Goal: Task Accomplishment & Management: Use online tool/utility

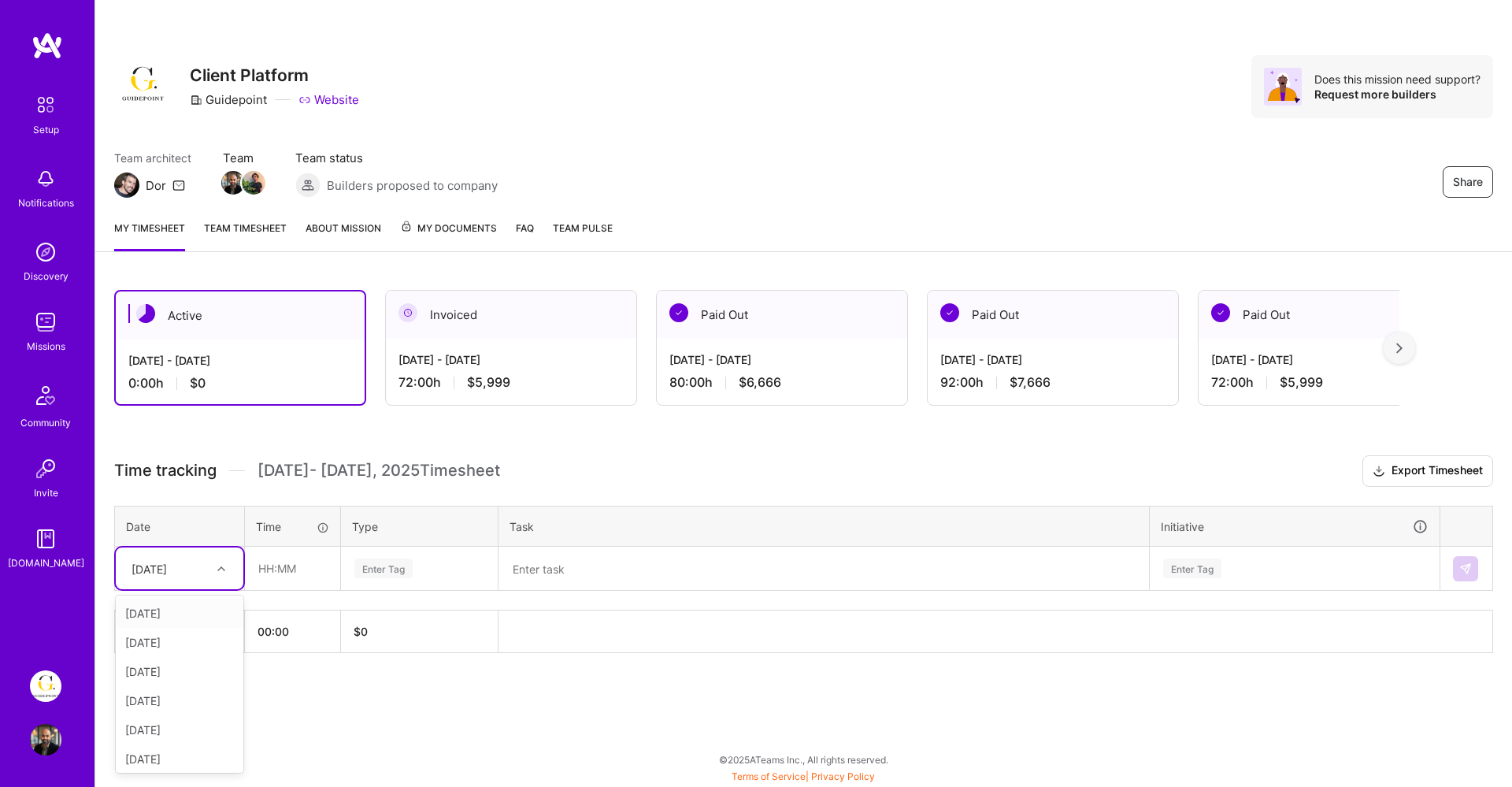
click at [235, 581] on div "[DATE]" at bounding box center [179, 568] width 128 height 41
click at [186, 614] on div "[DATE]" at bounding box center [179, 613] width 128 height 29
click at [269, 576] on input "text" at bounding box center [293, 568] width 94 height 41
type input "08:00"
click at [395, 562] on div "Enter Tag" at bounding box center [383, 568] width 59 height 24
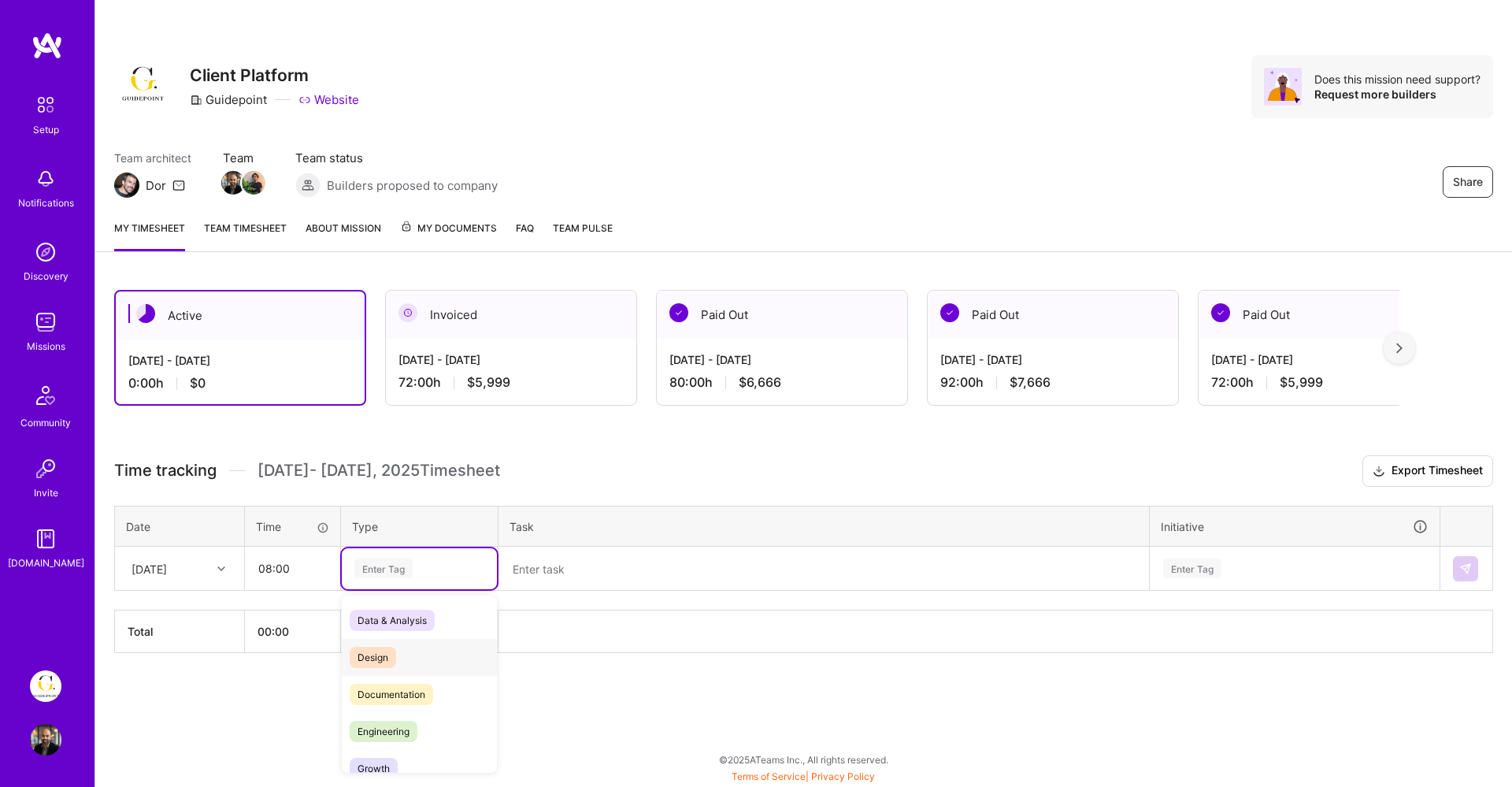
click at [416, 640] on div "Design" at bounding box center [419, 656] width 155 height 37
click at [585, 578] on textarea at bounding box center [824, 568] width 647 height 41
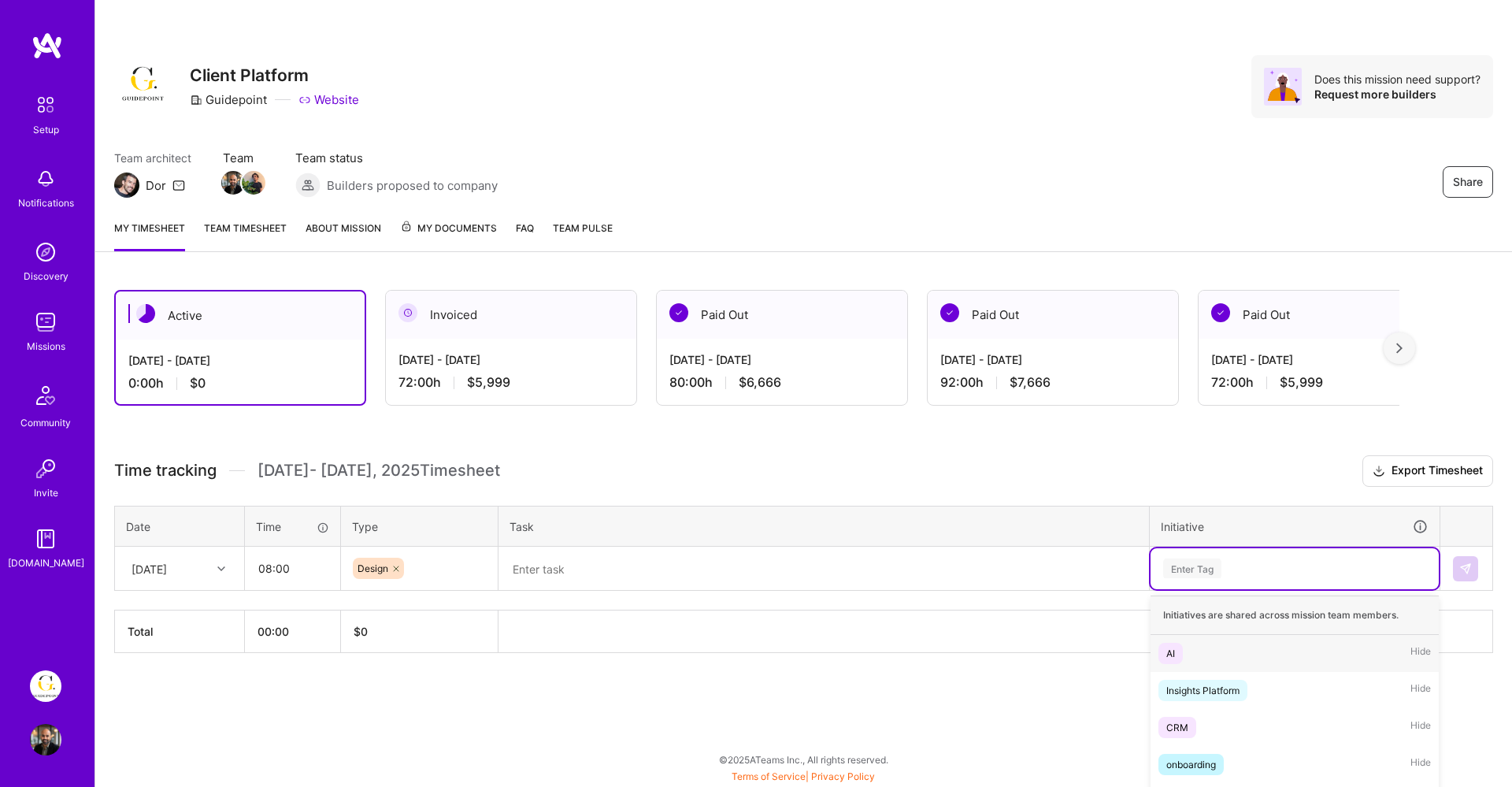
scroll to position [70, 0]
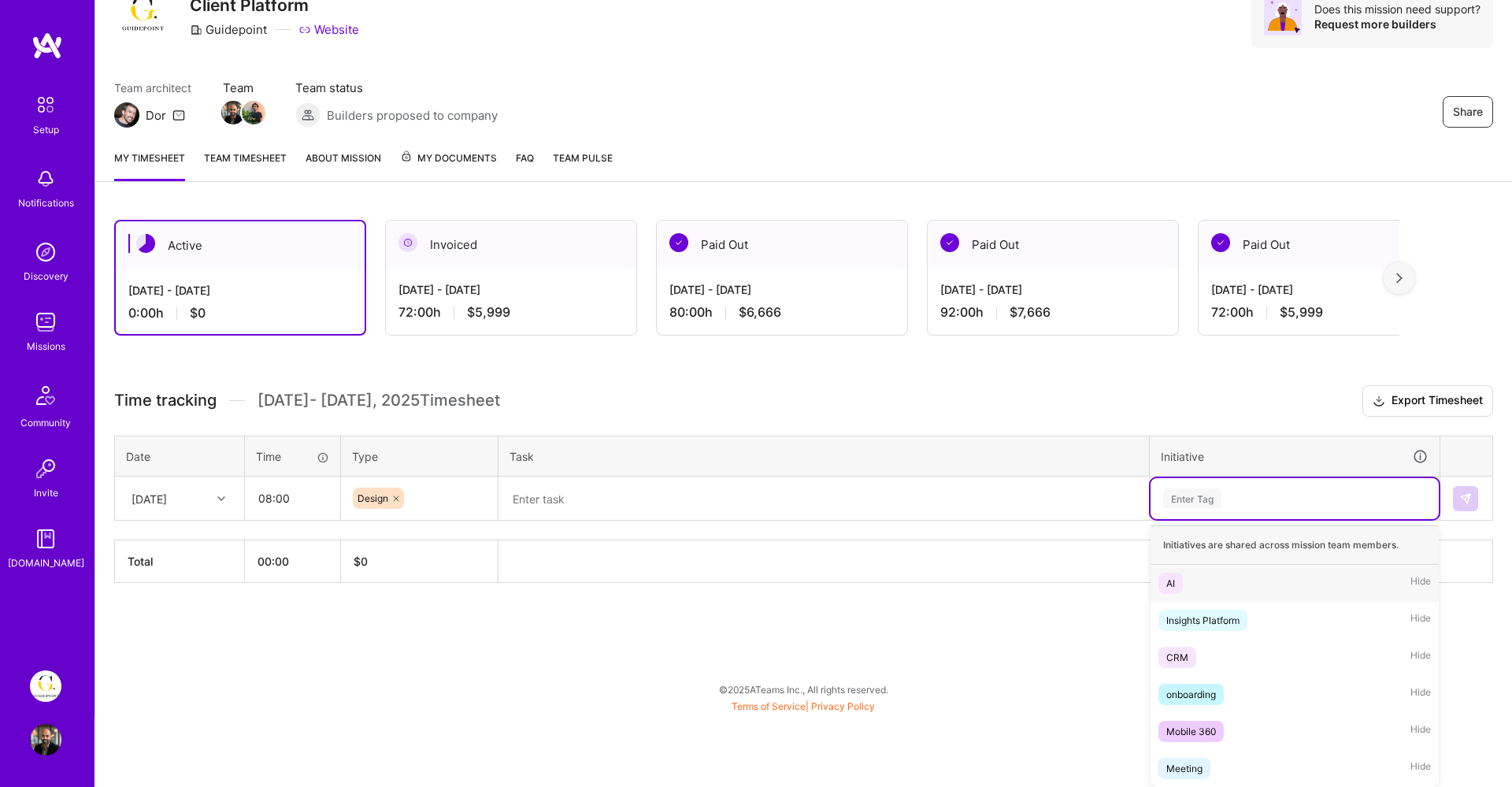
click at [1230, 519] on div "option AI focused, 1 of 6. 6 results available. Use Up and Down to choose optio…" at bounding box center [1295, 498] width 289 height 41
click at [1219, 576] on div "AI Hide" at bounding box center [1295, 582] width 289 height 37
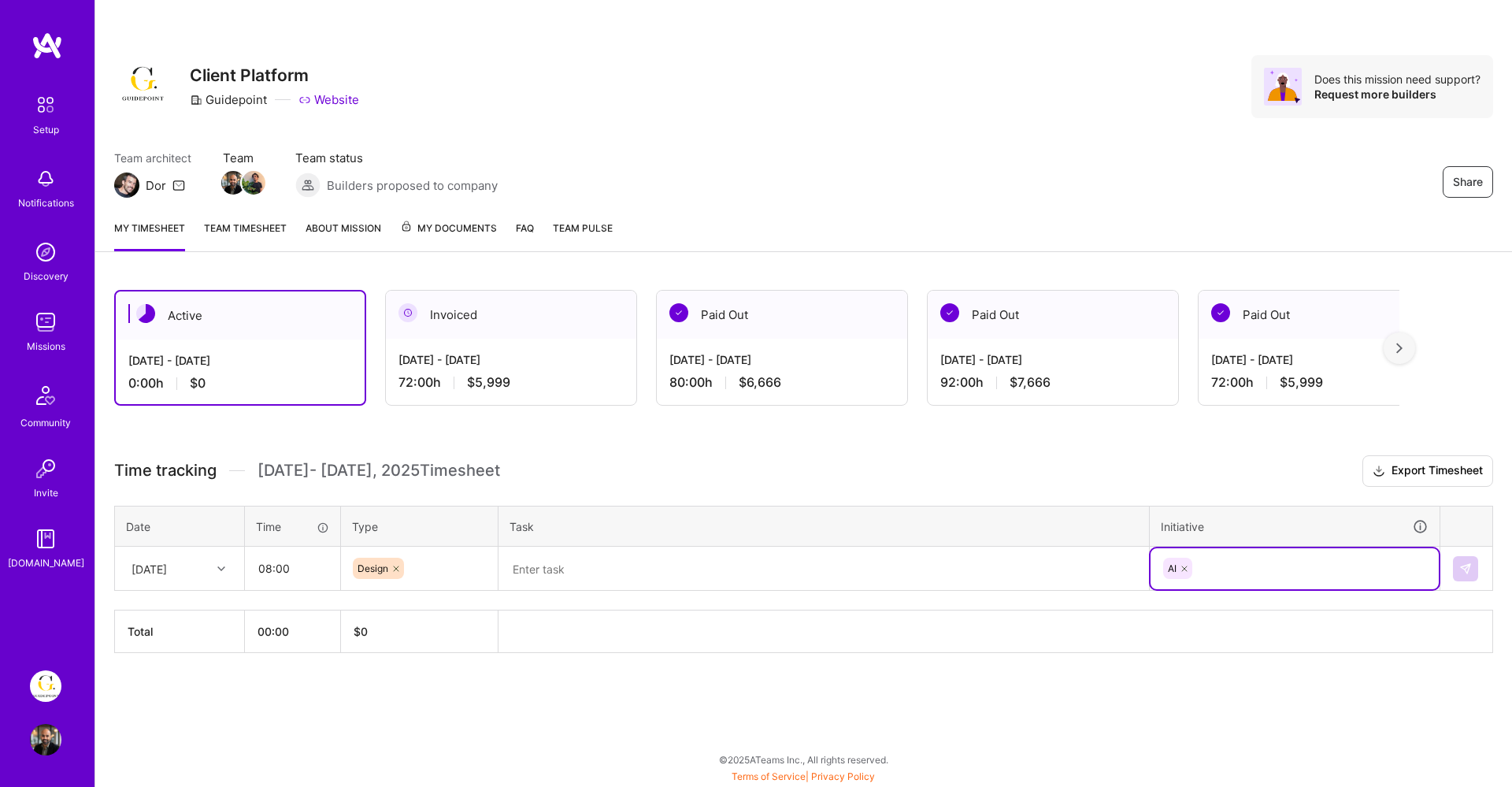
click at [942, 553] on textarea at bounding box center [824, 569] width 647 height 41
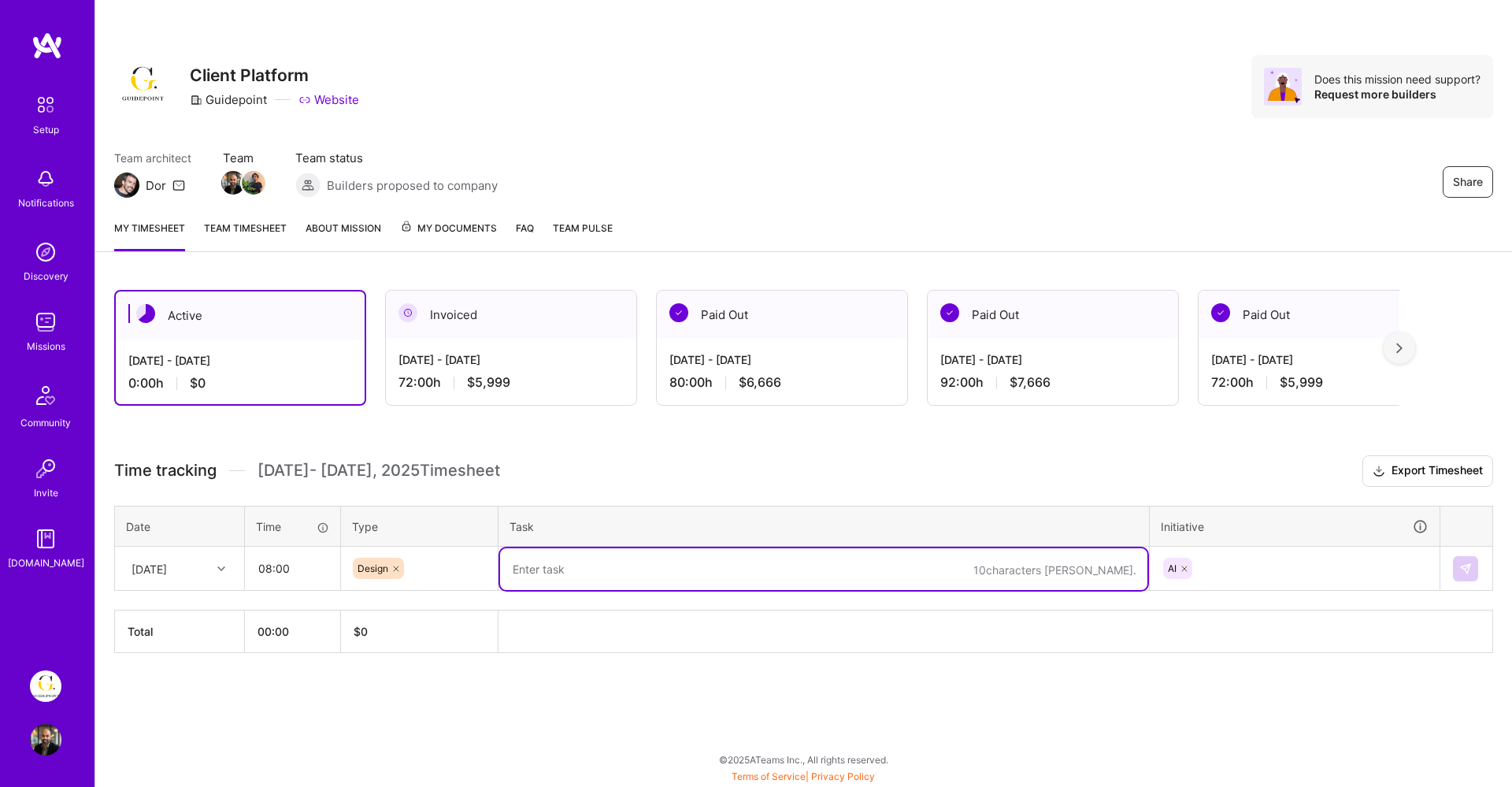
click at [561, 581] on textarea at bounding box center [824, 569] width 647 height 41
type textarea "Research Reports Standalone Feature"
click at [1471, 563] on img at bounding box center [1466, 569] width 13 height 13
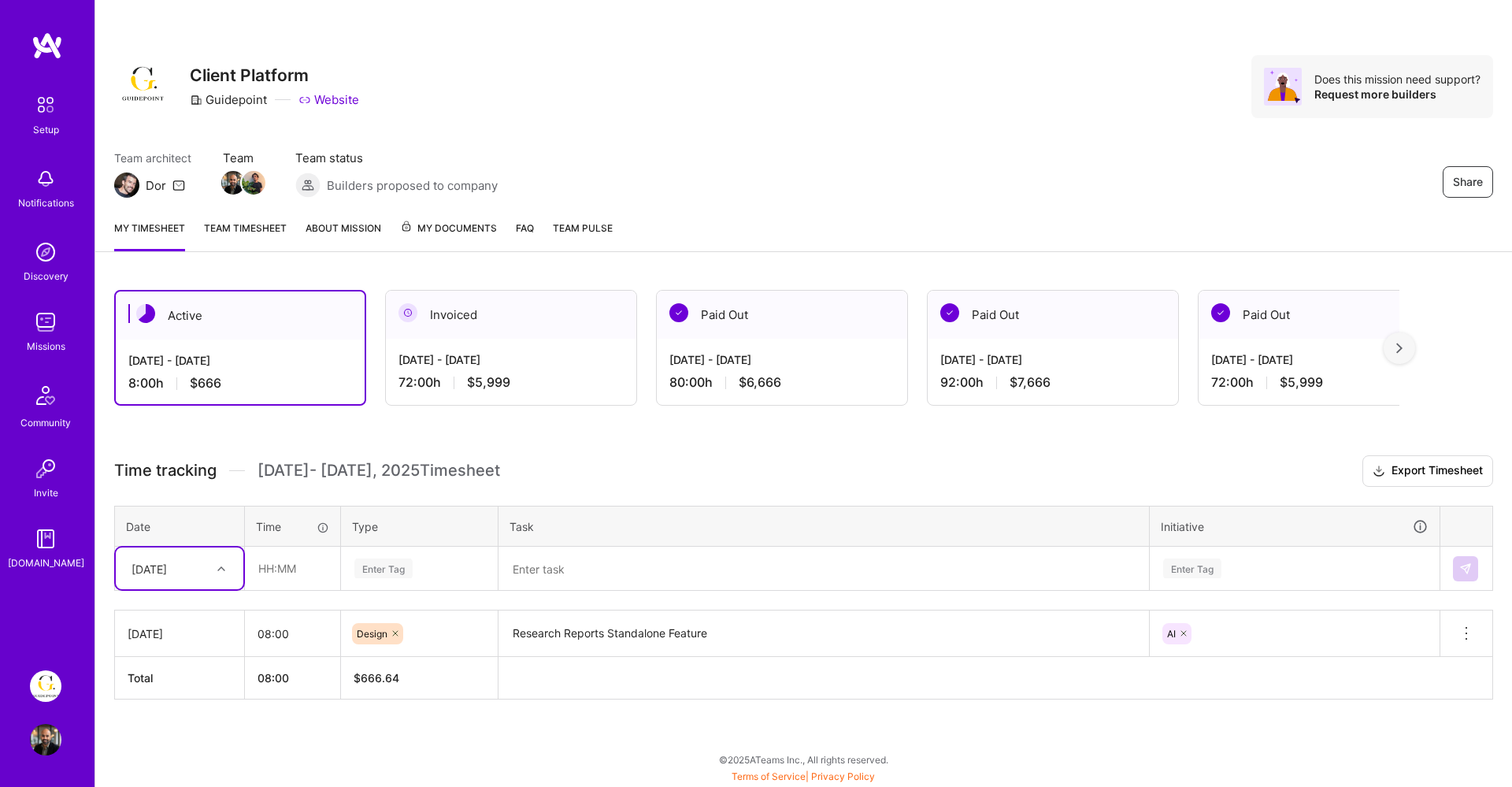
click at [212, 560] on div at bounding box center [223, 568] width 24 height 21
click at [177, 612] on div "[DATE]" at bounding box center [179, 613] width 128 height 29
click at [283, 575] on input "text" at bounding box center [293, 568] width 94 height 41
type input "08:00"
click at [395, 557] on div "Enter Tag" at bounding box center [383, 568] width 59 height 24
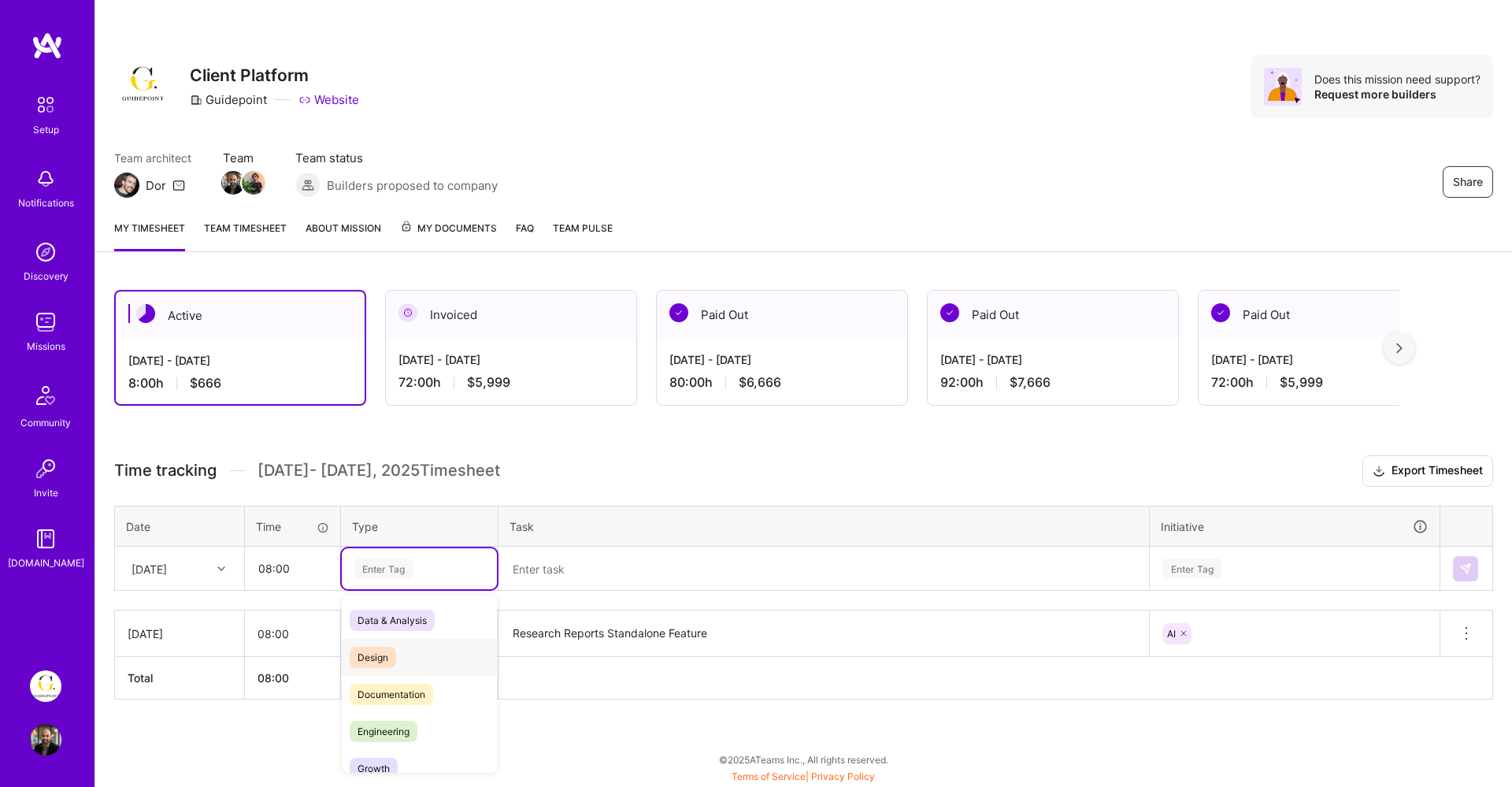
click at [389, 661] on span "Design" at bounding box center [373, 657] width 47 height 22
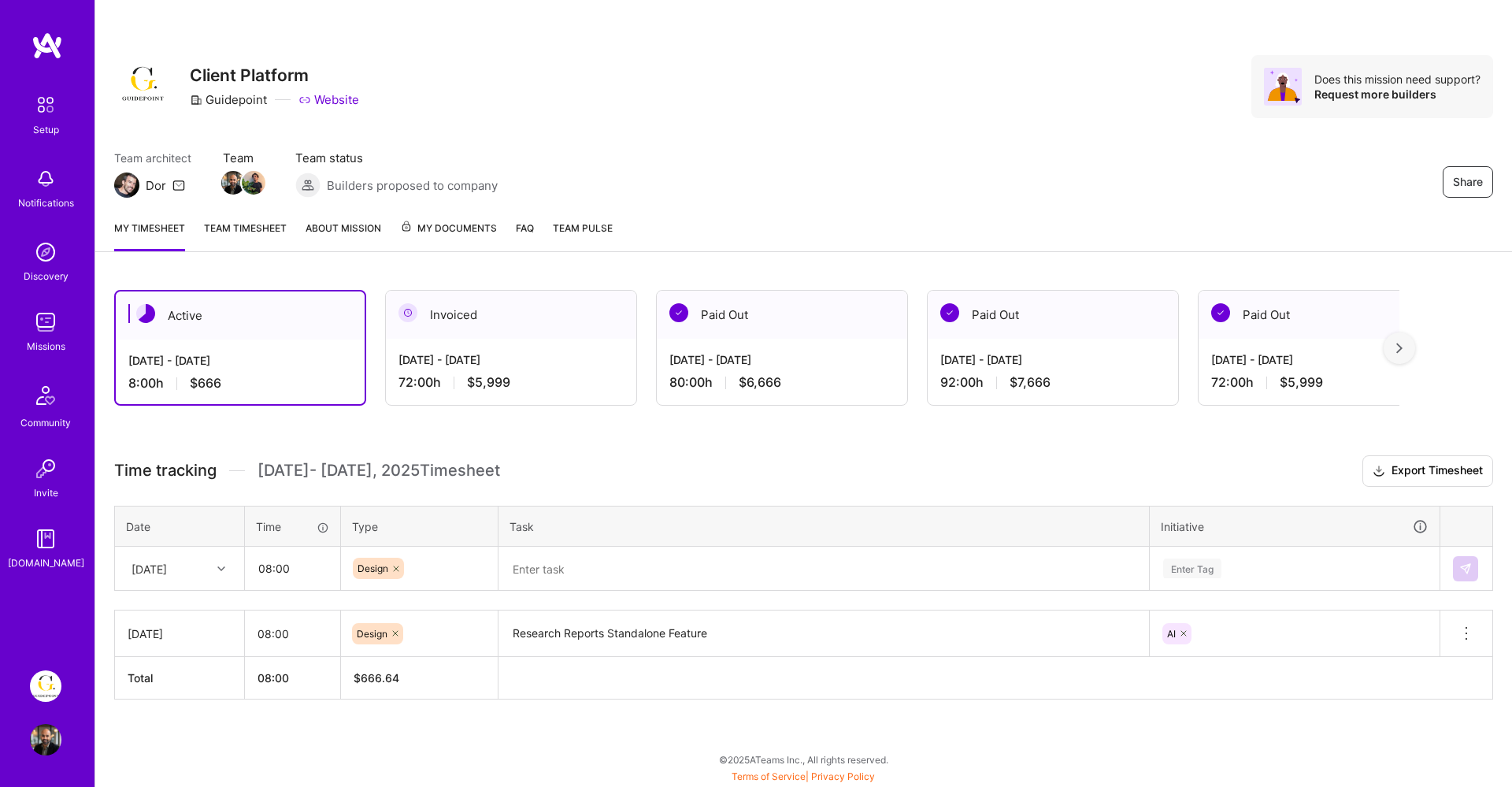
click at [603, 592] on div "Time tracking [DATE] - [DATE] Timesheet Export Timesheet Date Time Type Task In…" at bounding box center [803, 577] width 1379 height 244
click at [598, 578] on textarea at bounding box center [824, 569] width 647 height 41
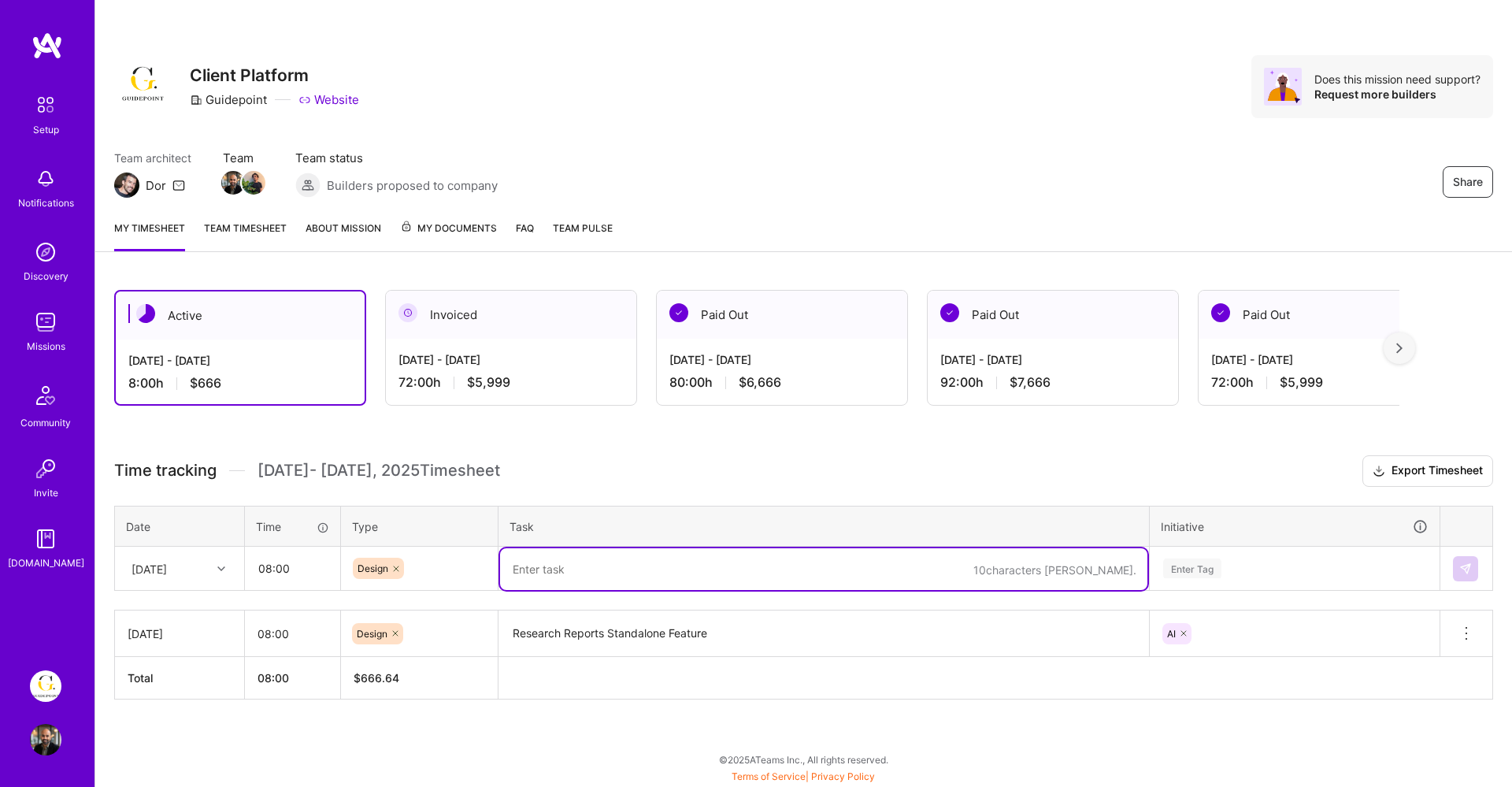
paste textarea "Research Reports Standalone Feature"
type textarea "Research Reports Standalone Feature"
click at [1233, 572] on div "Enter Tag" at bounding box center [1295, 568] width 289 height 41
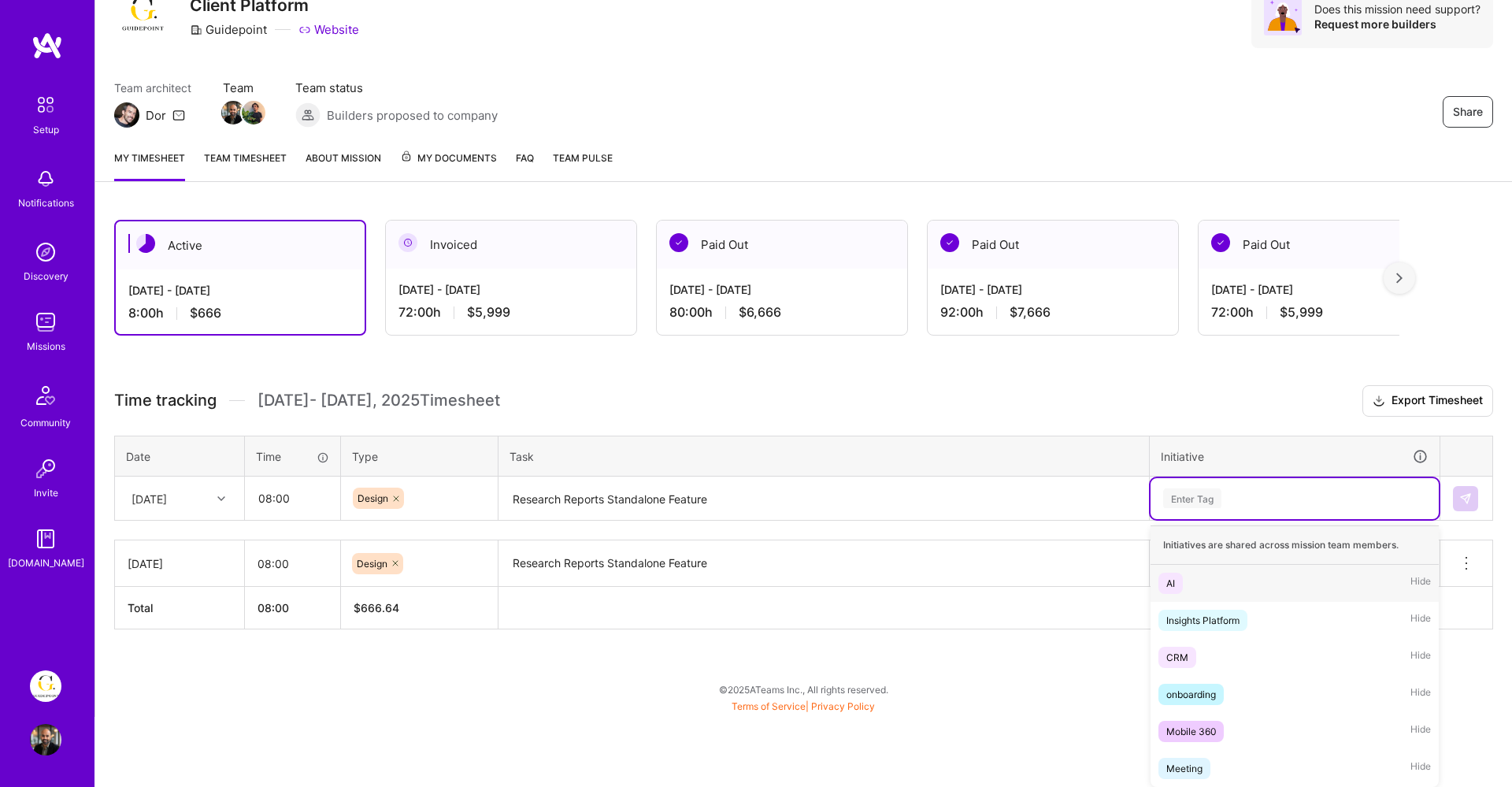
click at [1198, 580] on div "AI Hide" at bounding box center [1295, 582] width 289 height 37
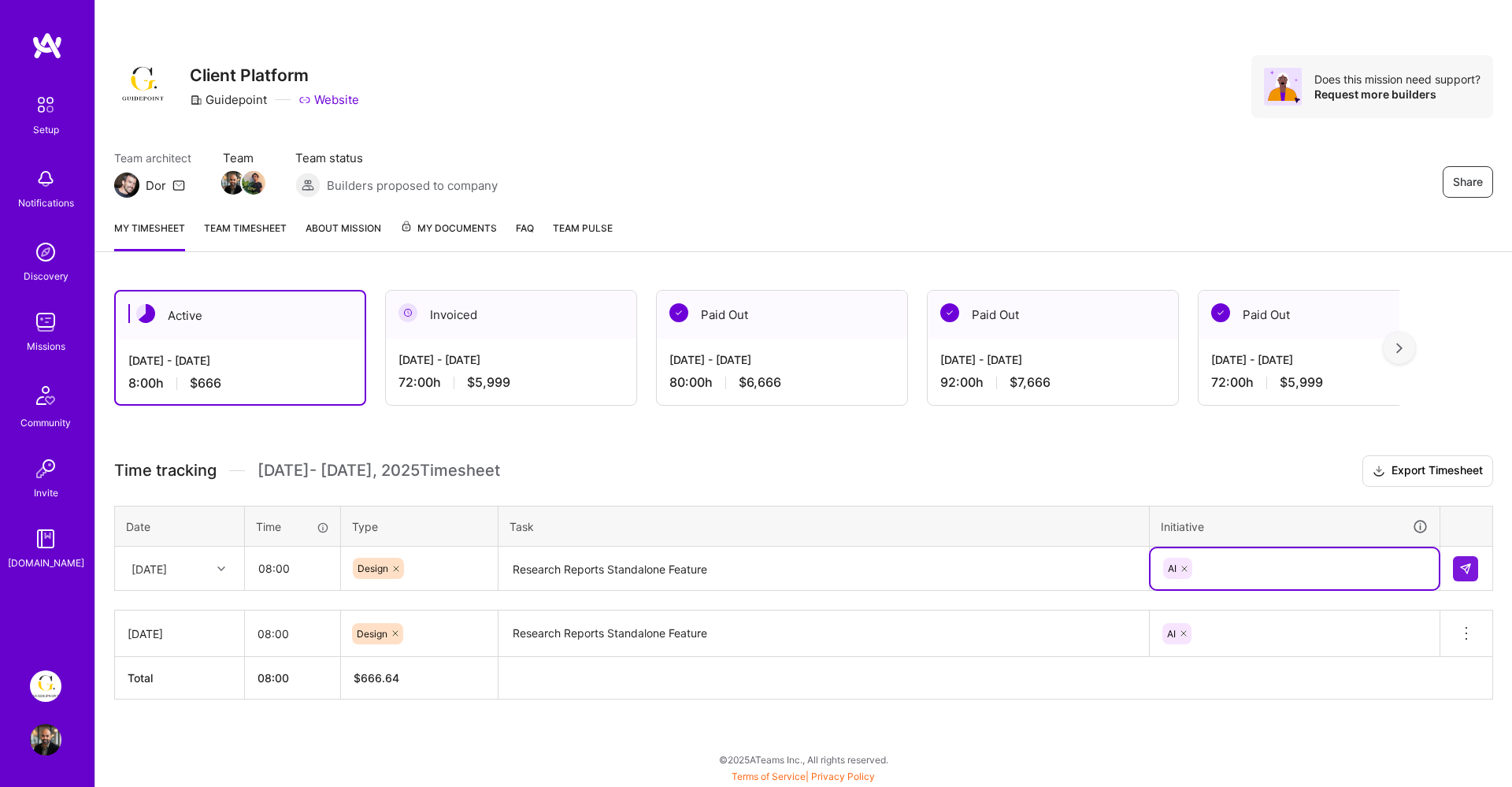
scroll to position [0, 0]
click at [1472, 569] on button at bounding box center [1466, 569] width 25 height 25
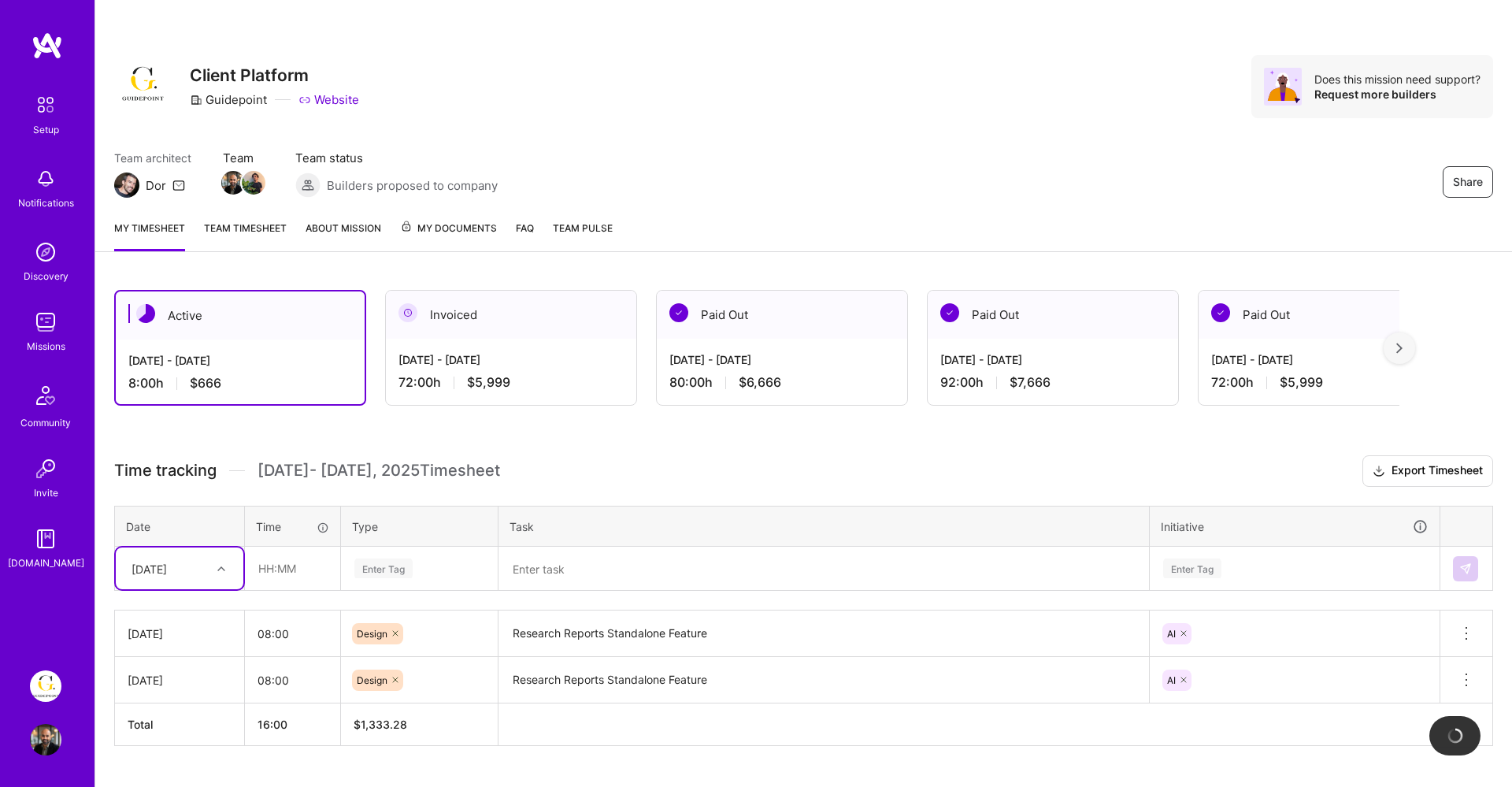
scroll to position [36, 0]
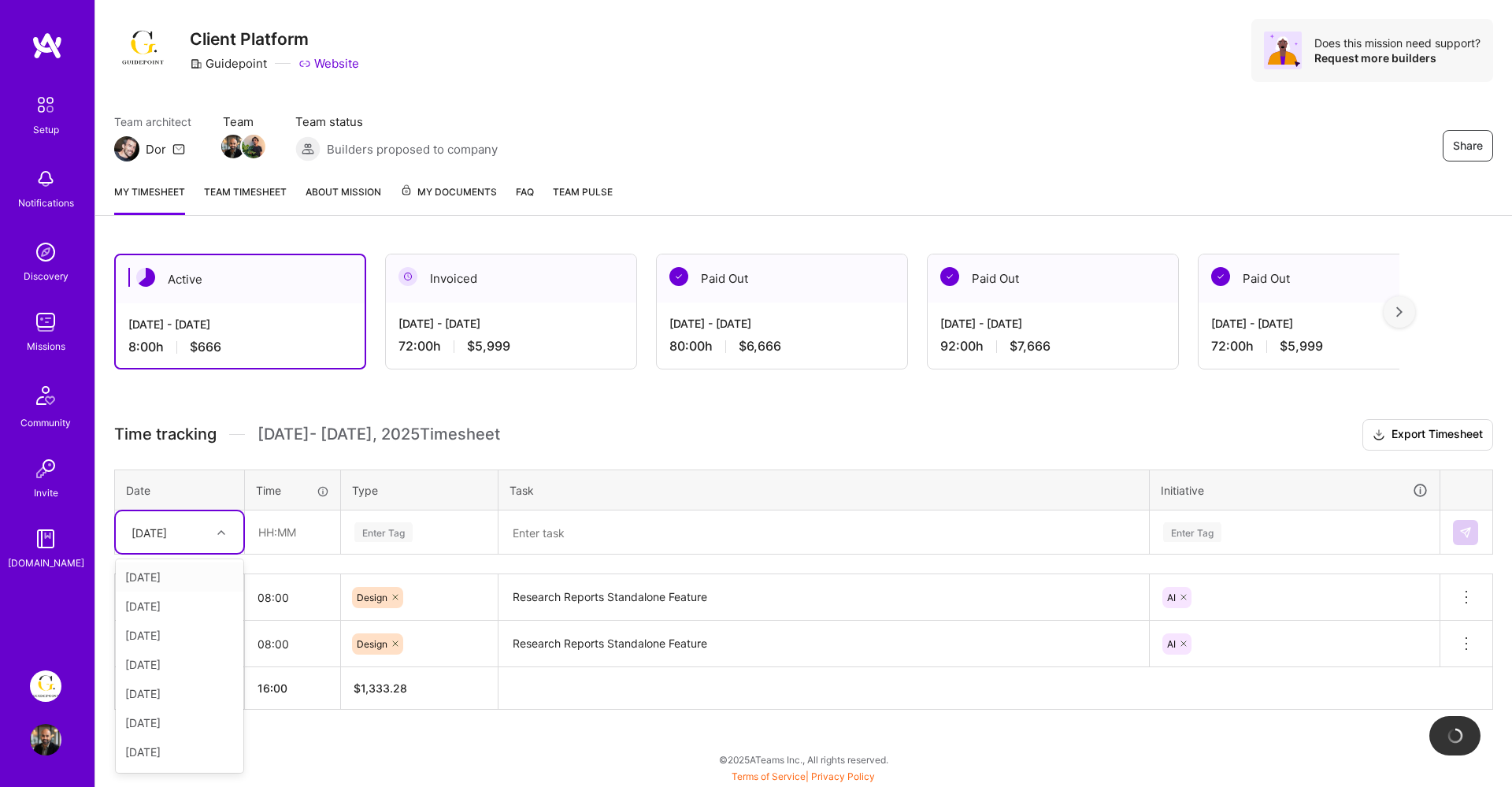
click at [188, 553] on div "option [DATE], selected. option [DATE] focused, 1 of 9. 8 results available. Us…" at bounding box center [179, 532] width 128 height 41
click at [170, 608] on div "[DATE]" at bounding box center [179, 606] width 128 height 29
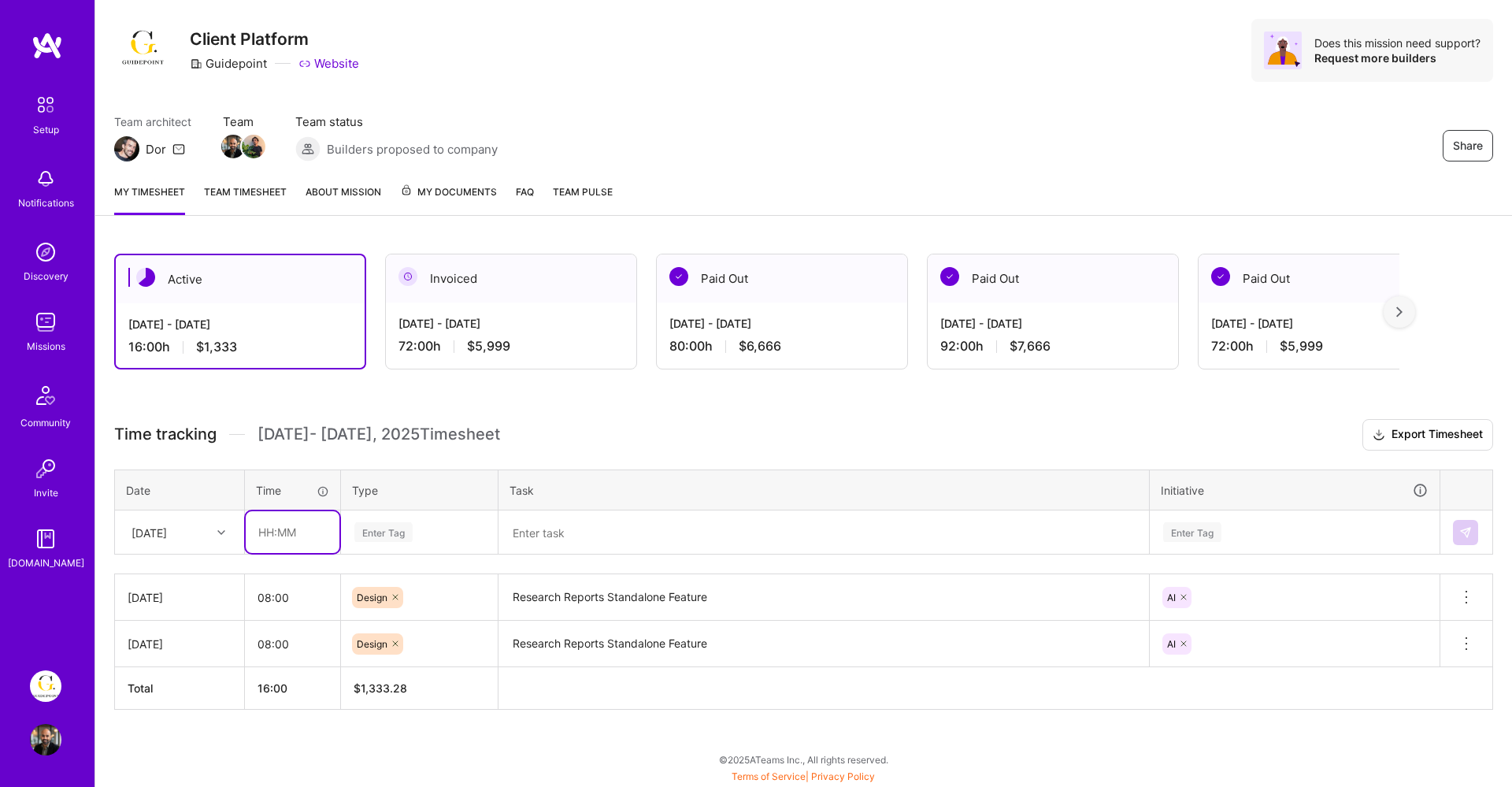
click at [277, 532] on input "text" at bounding box center [293, 532] width 94 height 41
type input "08:00"
click at [377, 541] on div "Enter Tag" at bounding box center [383, 531] width 59 height 24
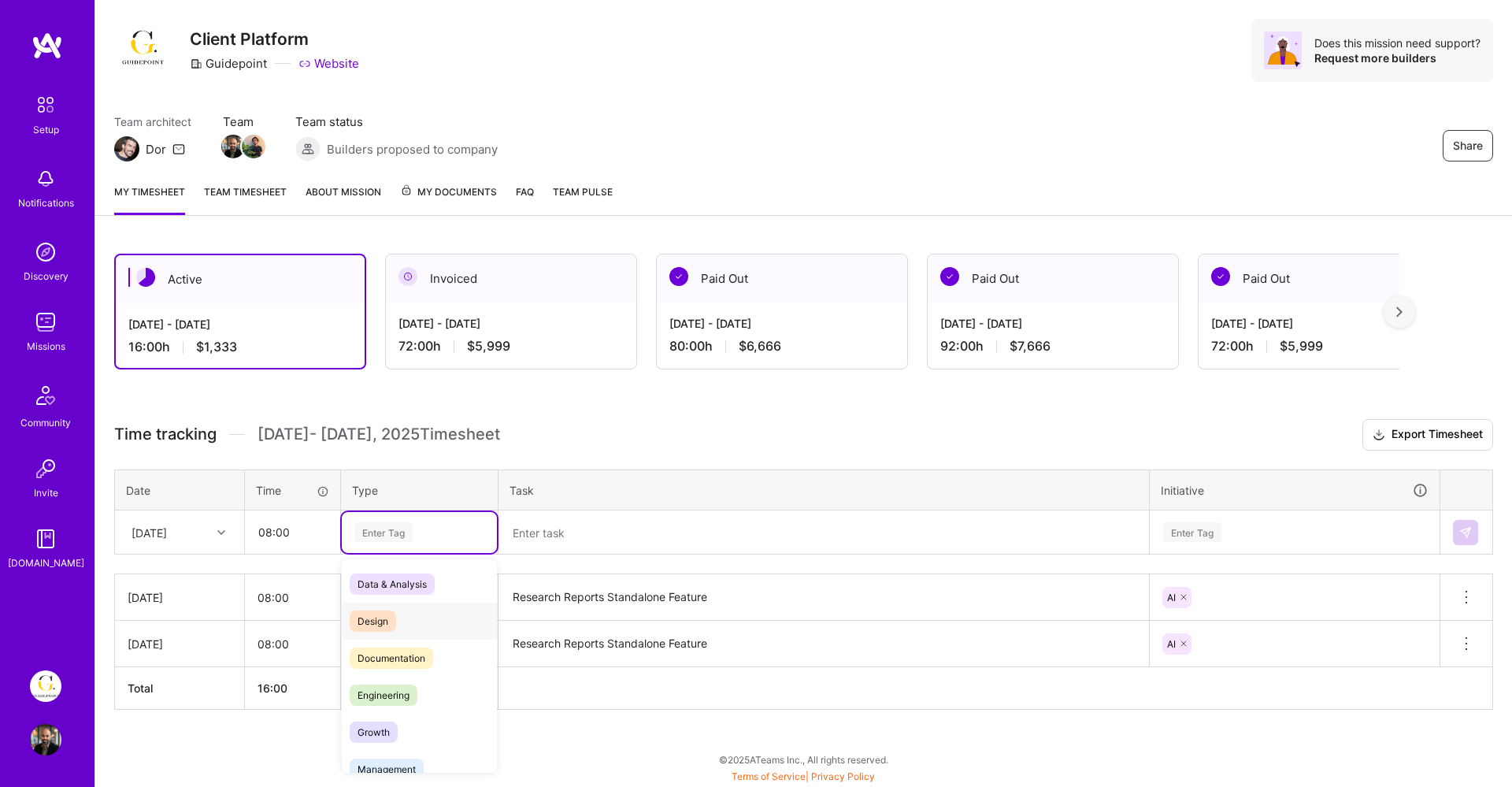
click at [383, 622] on span "Design" at bounding box center [373, 621] width 47 height 22
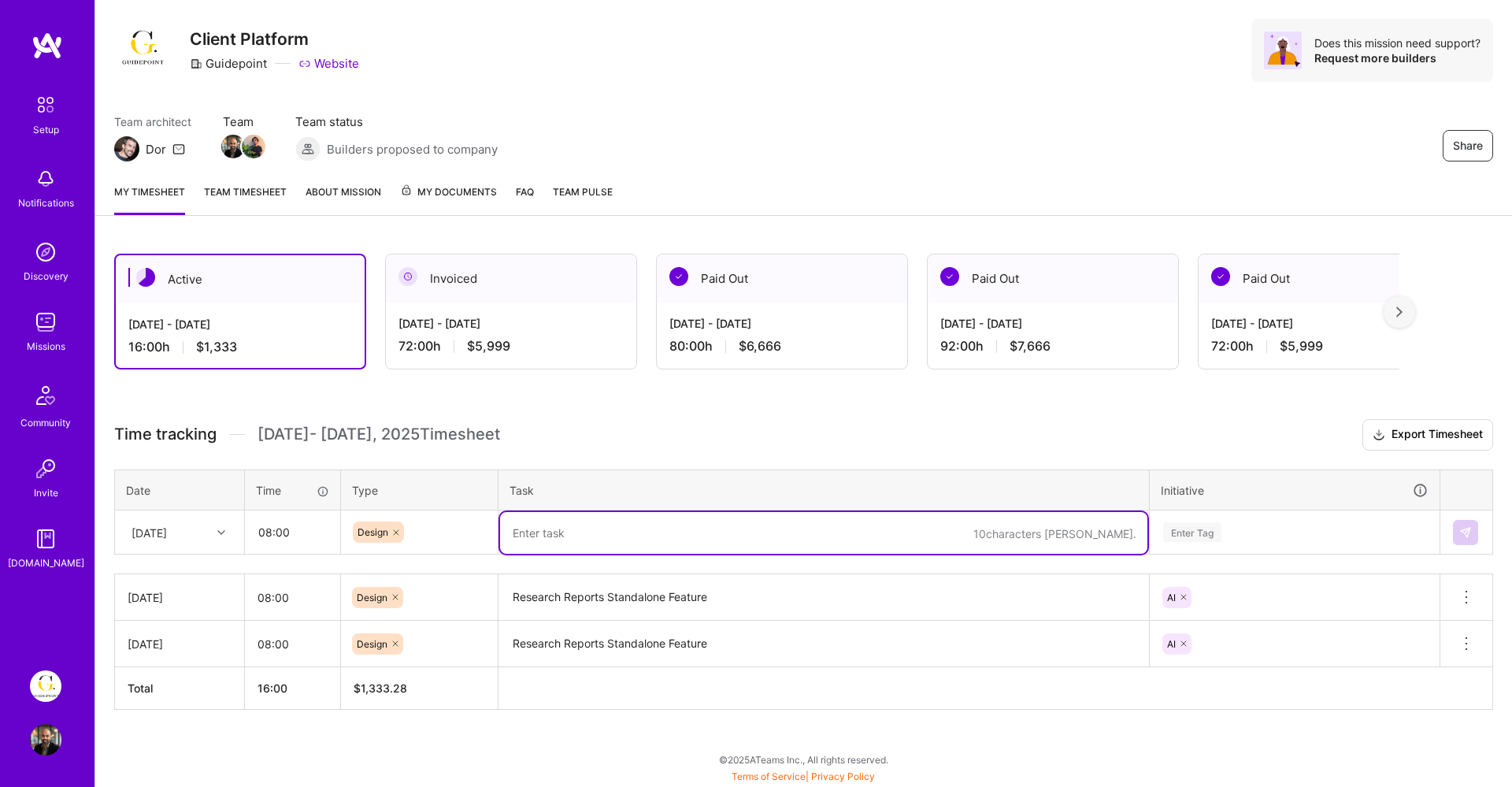
click at [573, 530] on textarea at bounding box center [824, 533] width 647 height 41
paste textarea "Research Reports Standalone Feature"
type textarea "Research Reports Standalone Feature"
click at [1261, 519] on td "Enter Tag" at bounding box center [1295, 532] width 290 height 44
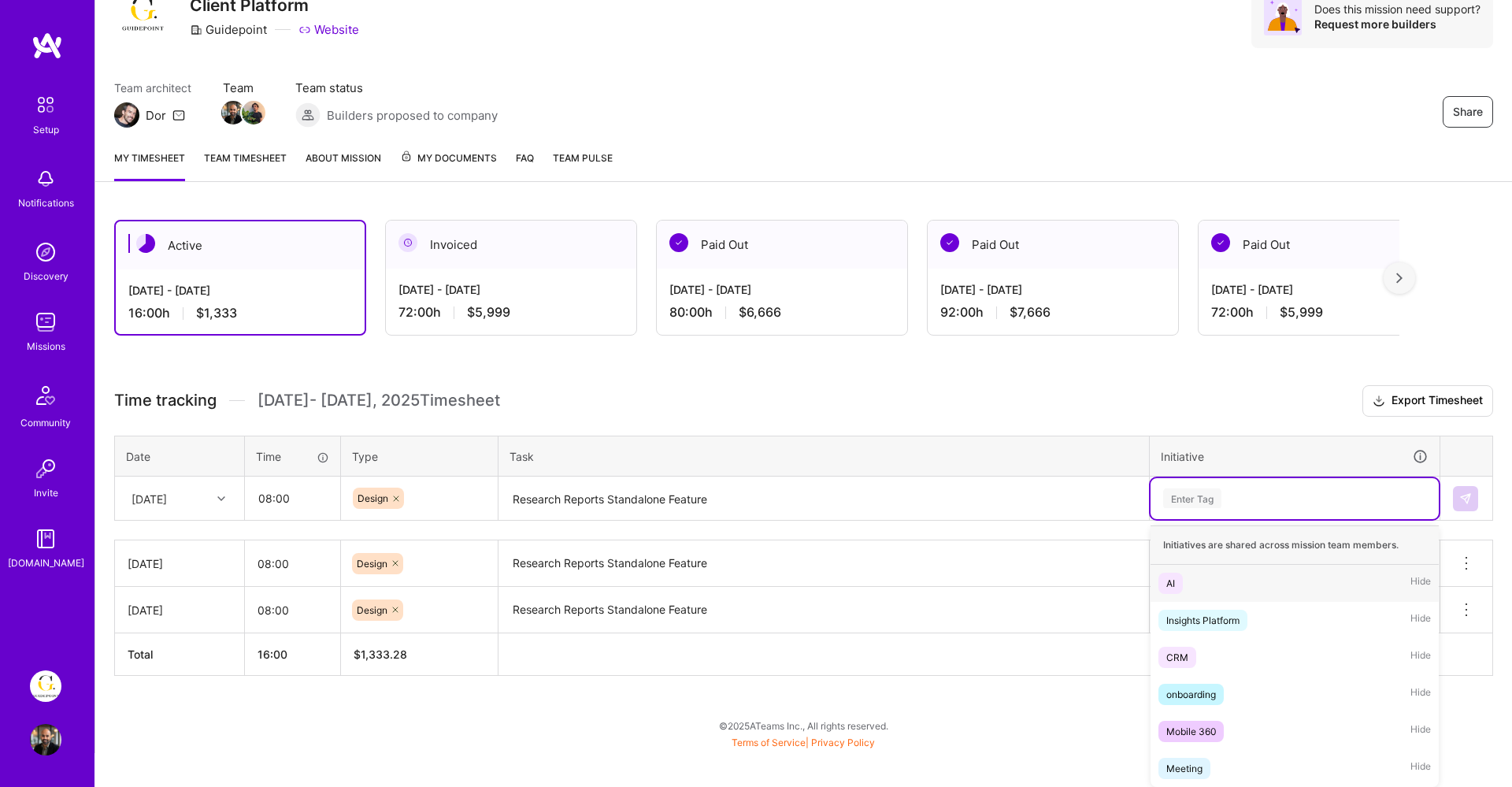
click at [1167, 590] on span "AI" at bounding box center [1170, 583] width 24 height 22
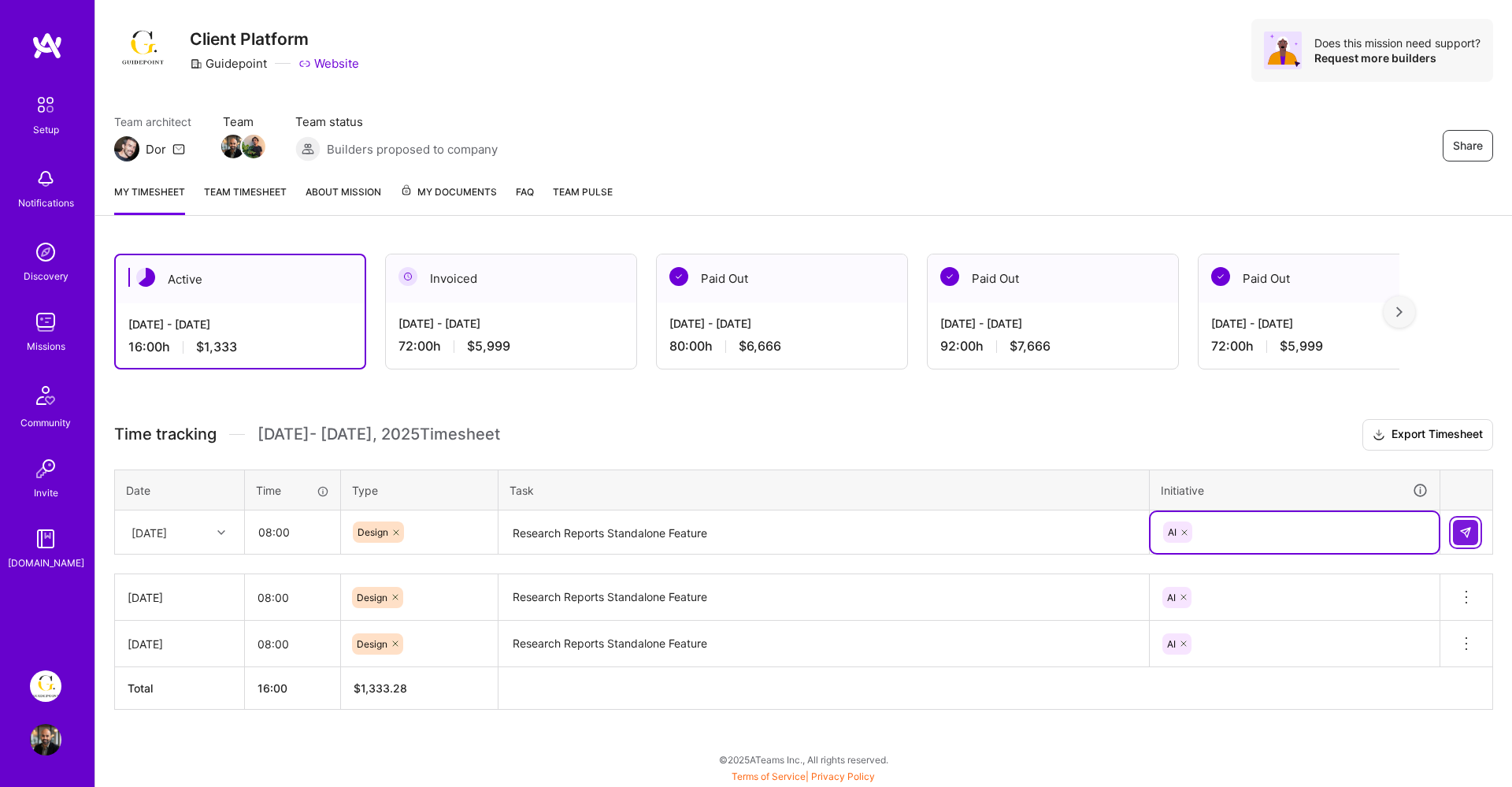
click at [1474, 529] on button at bounding box center [1466, 532] width 25 height 25
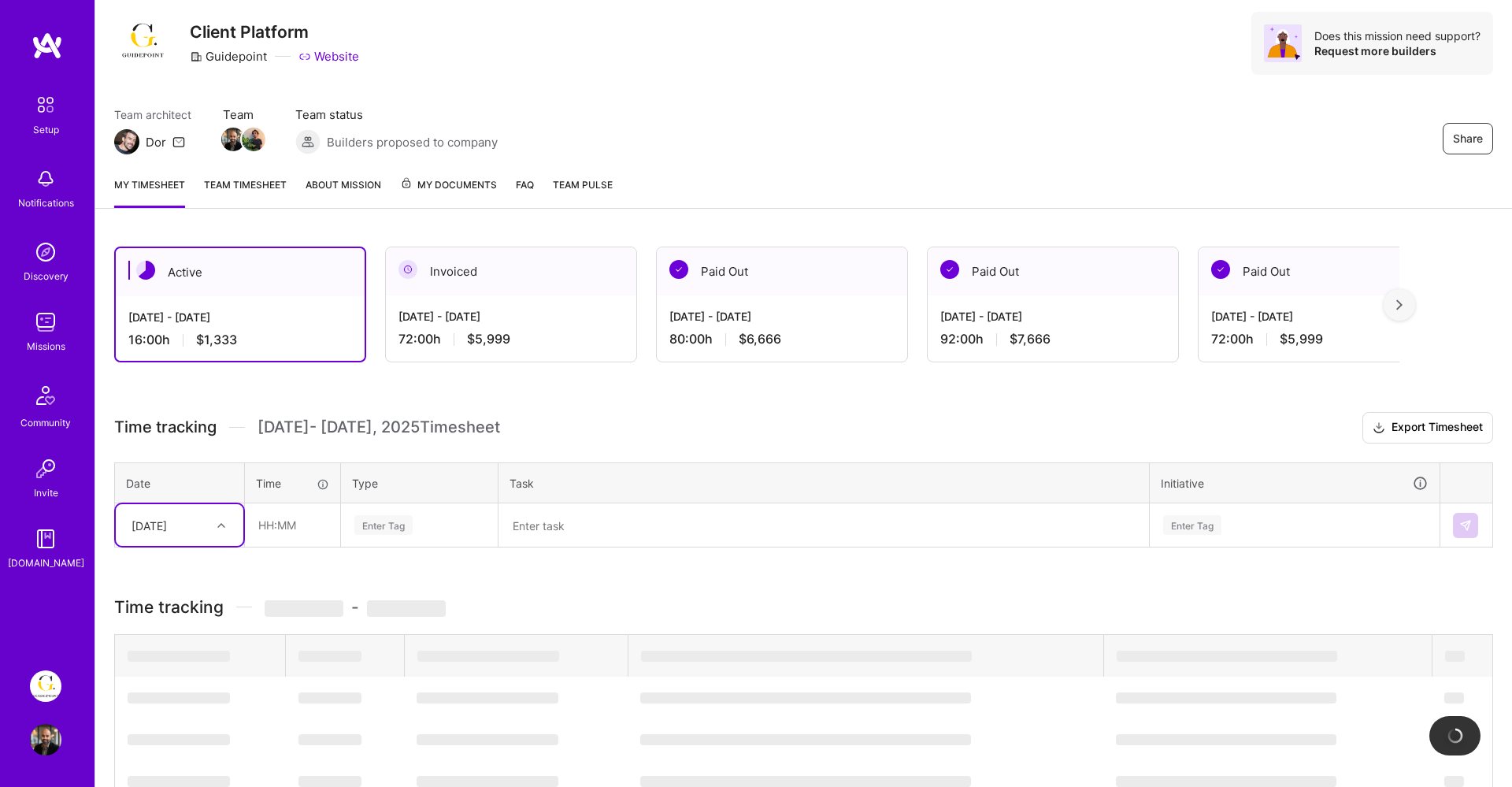
click at [188, 532] on div "[DATE]" at bounding box center [179, 525] width 128 height 41
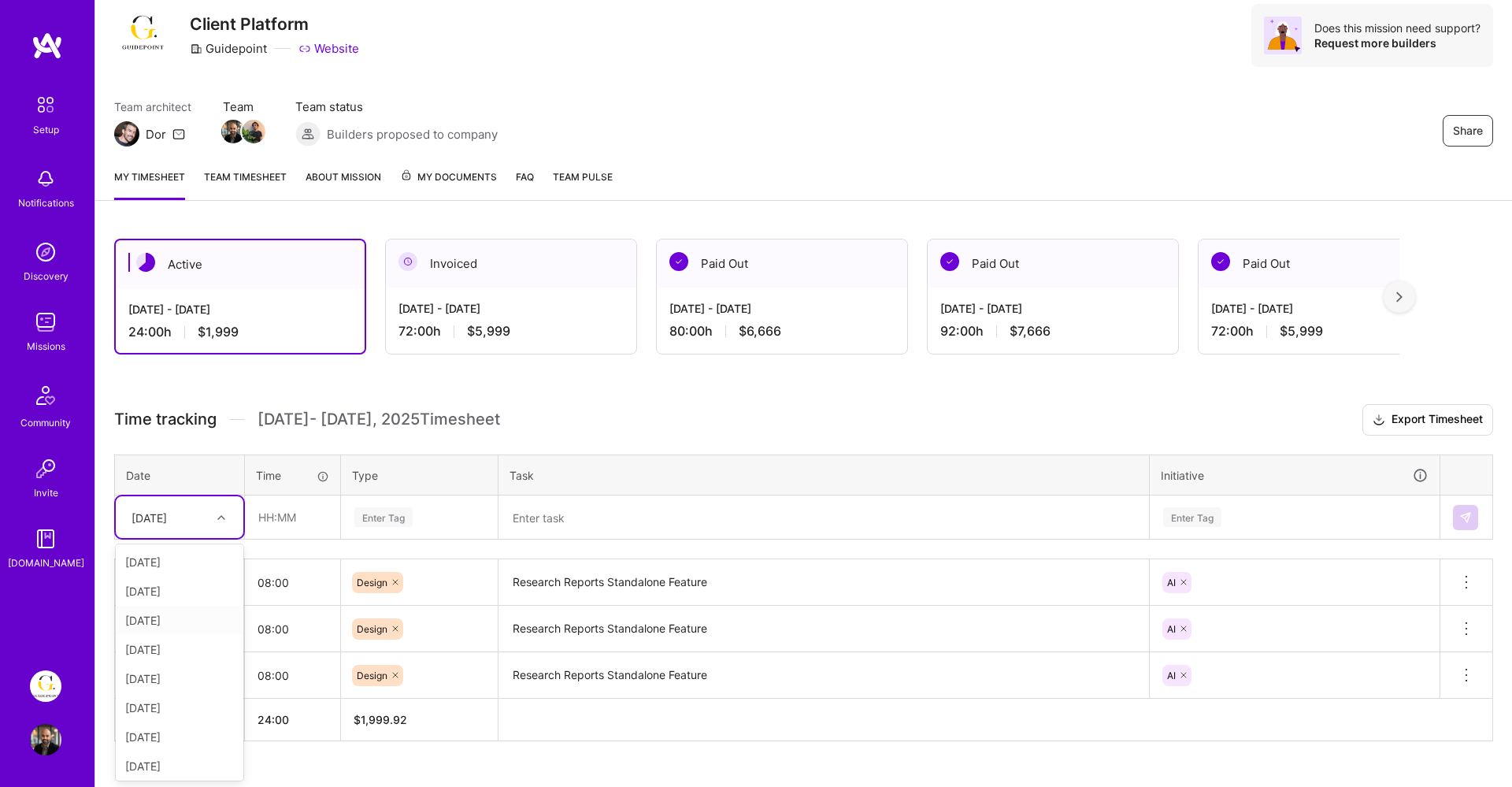
click at [168, 621] on div "[DATE]" at bounding box center [179, 620] width 128 height 29
click at [270, 511] on input "text" at bounding box center [293, 517] width 94 height 41
type input "08:00"
click at [412, 501] on div "Enter Tag" at bounding box center [419, 517] width 155 height 41
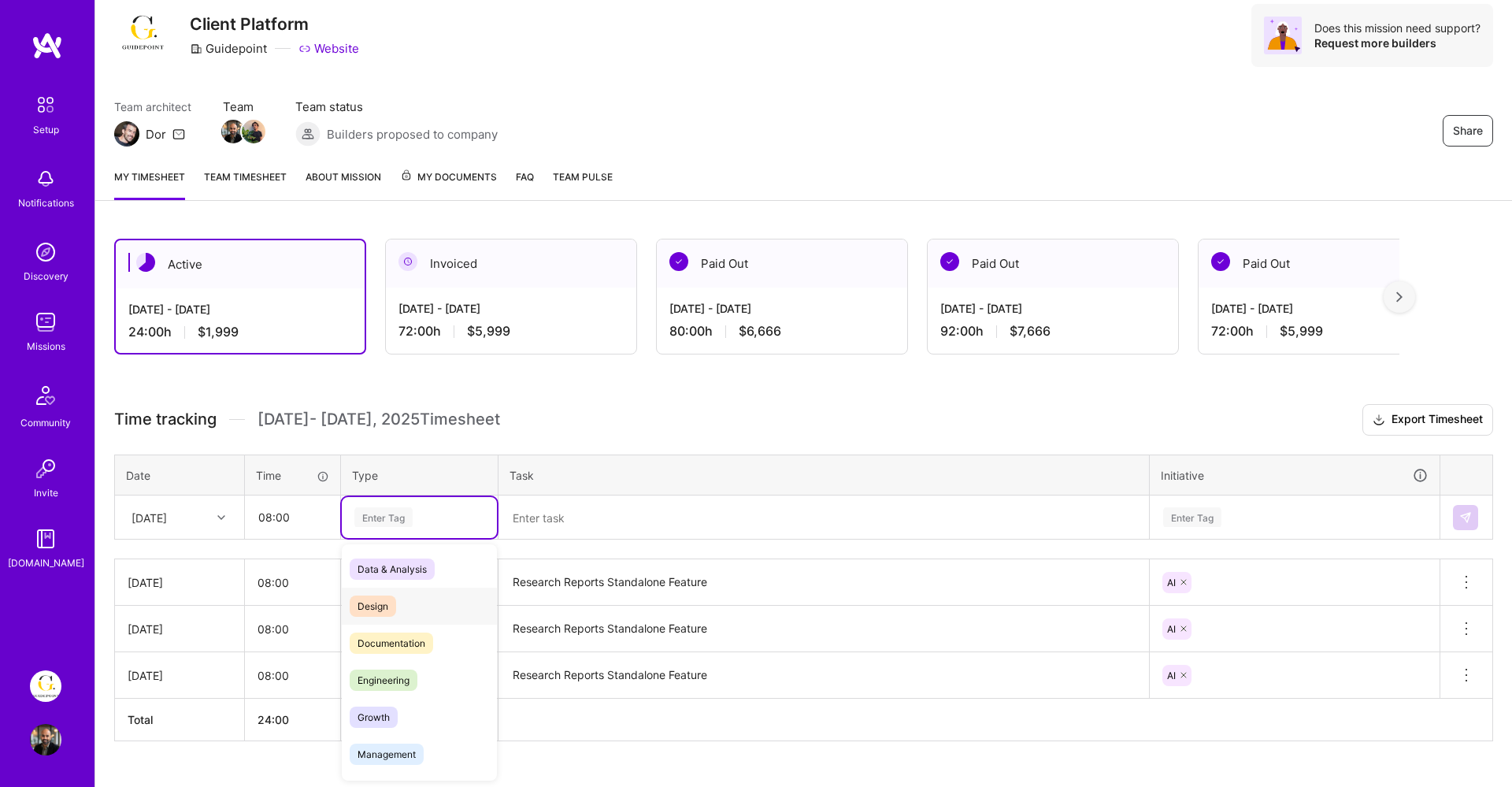
click at [403, 611] on div "Design" at bounding box center [419, 606] width 155 height 37
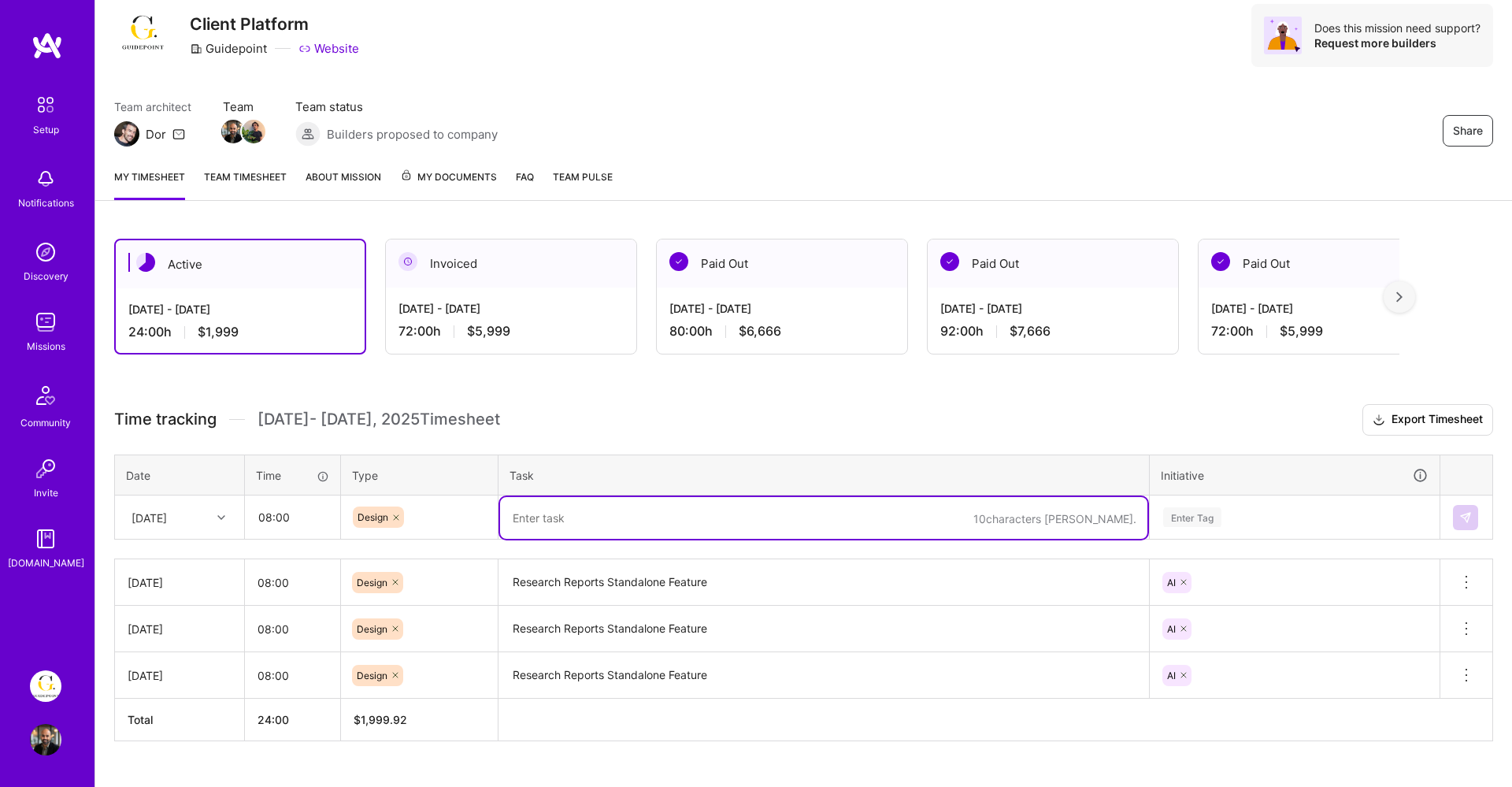
click at [557, 537] on textarea at bounding box center [824, 517] width 647 height 41
type textarea "AI Patterns"
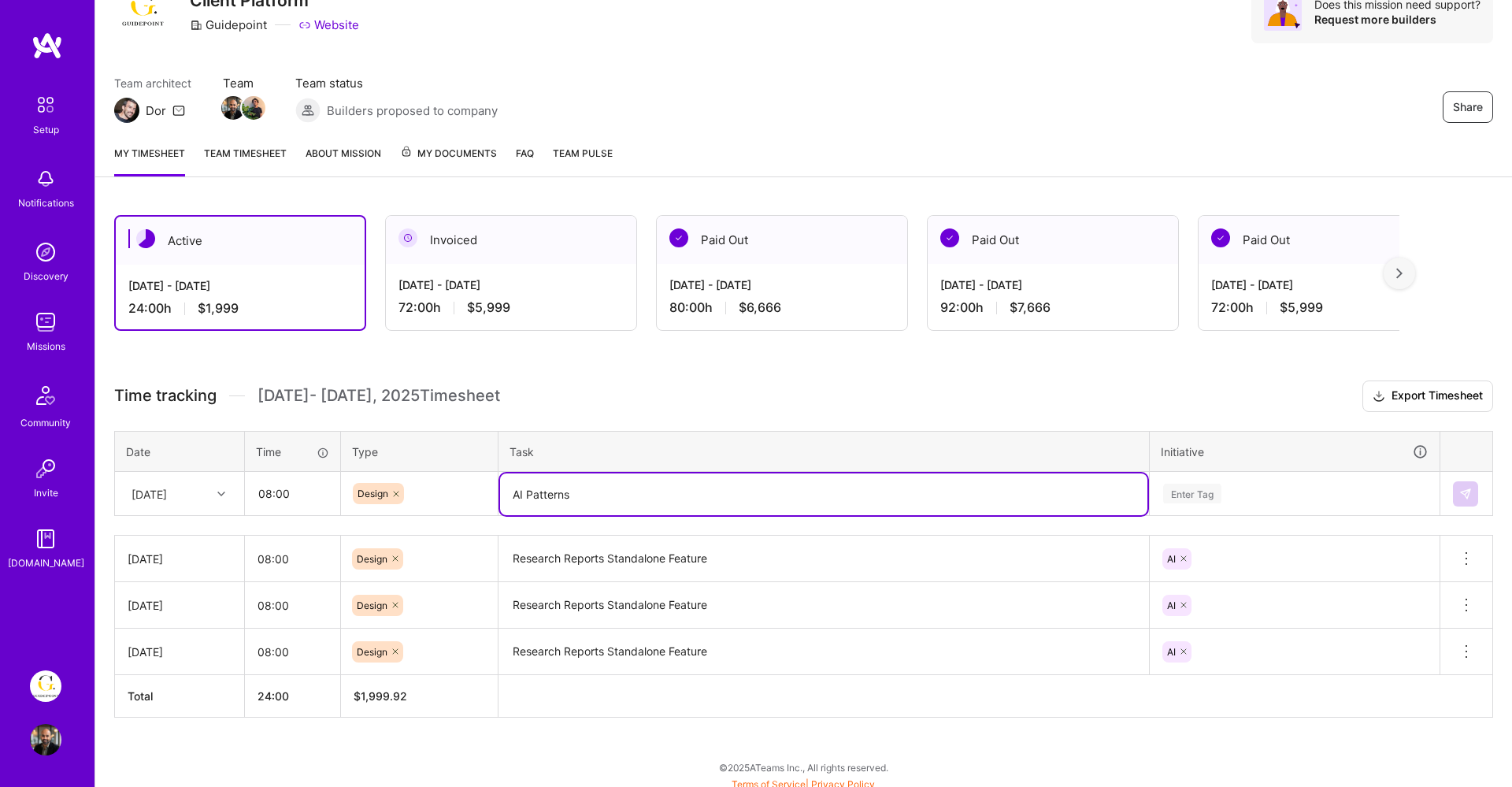
click at [1327, 514] on div "Enter Tag" at bounding box center [1295, 493] width 289 height 41
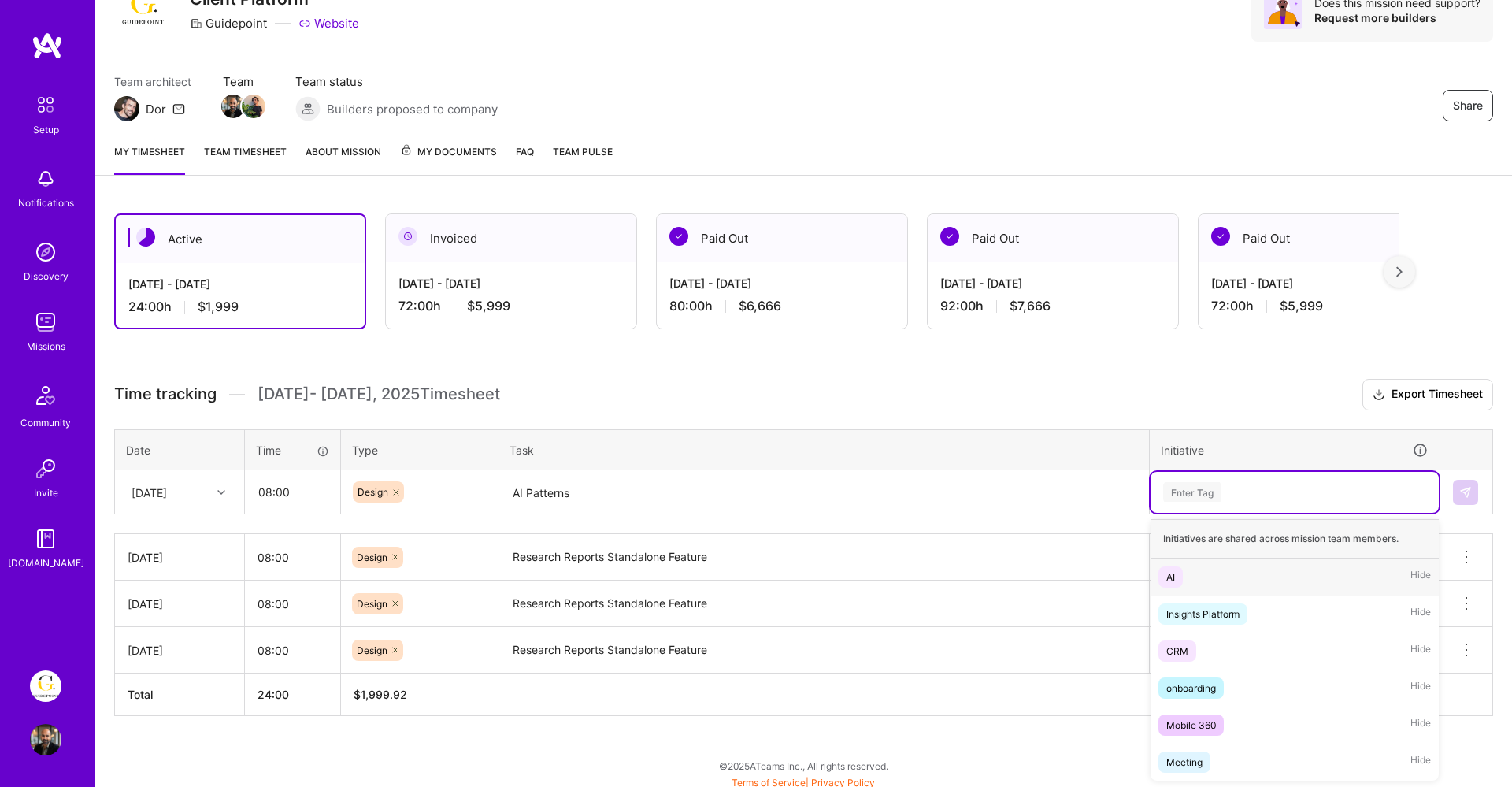
click at [1208, 566] on div "AI Hide" at bounding box center [1295, 576] width 289 height 37
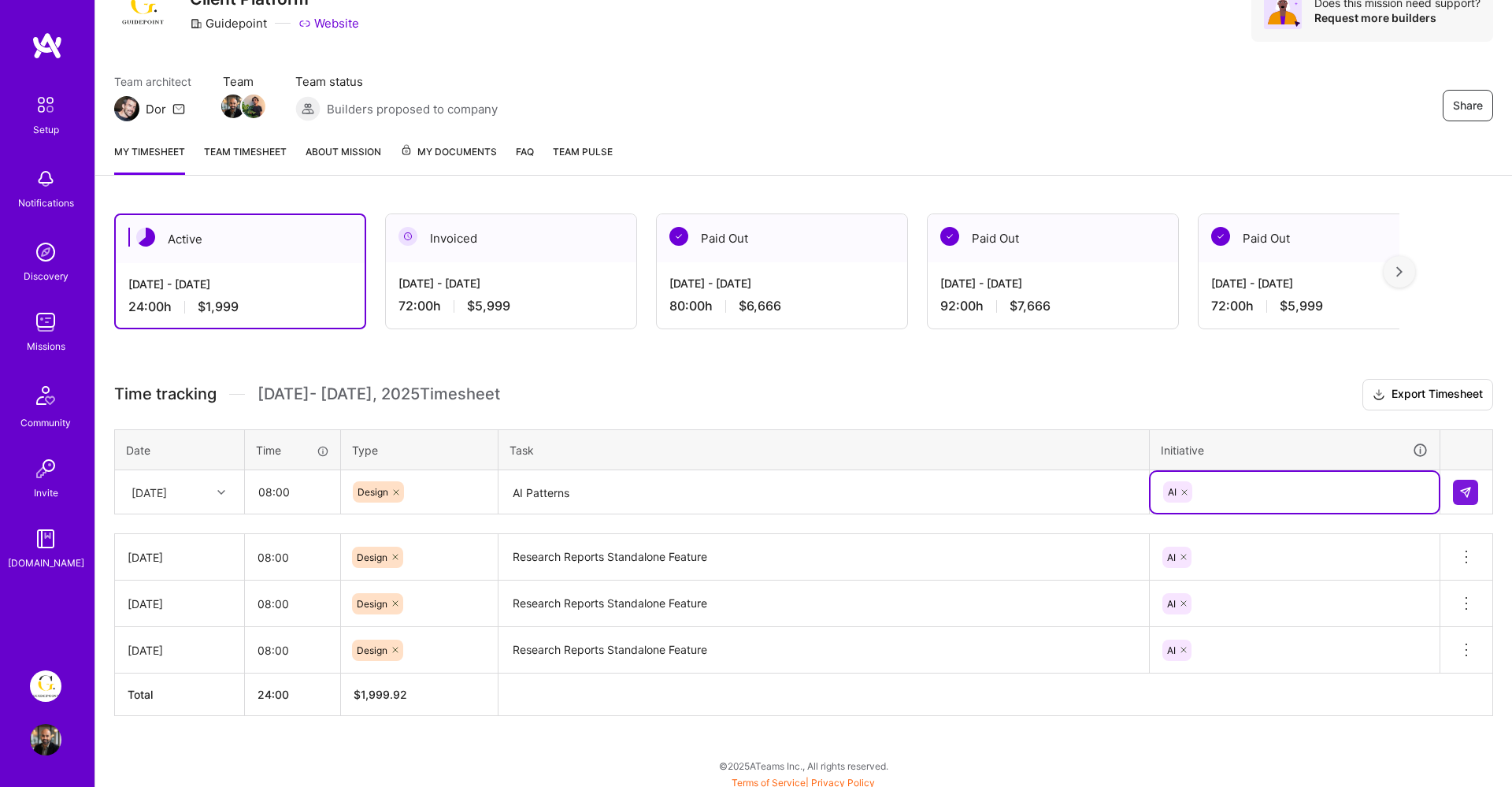
click at [1480, 491] on td at bounding box center [1467, 491] width 53 height 44
click at [1453, 492] on button at bounding box center [1466, 492] width 25 height 25
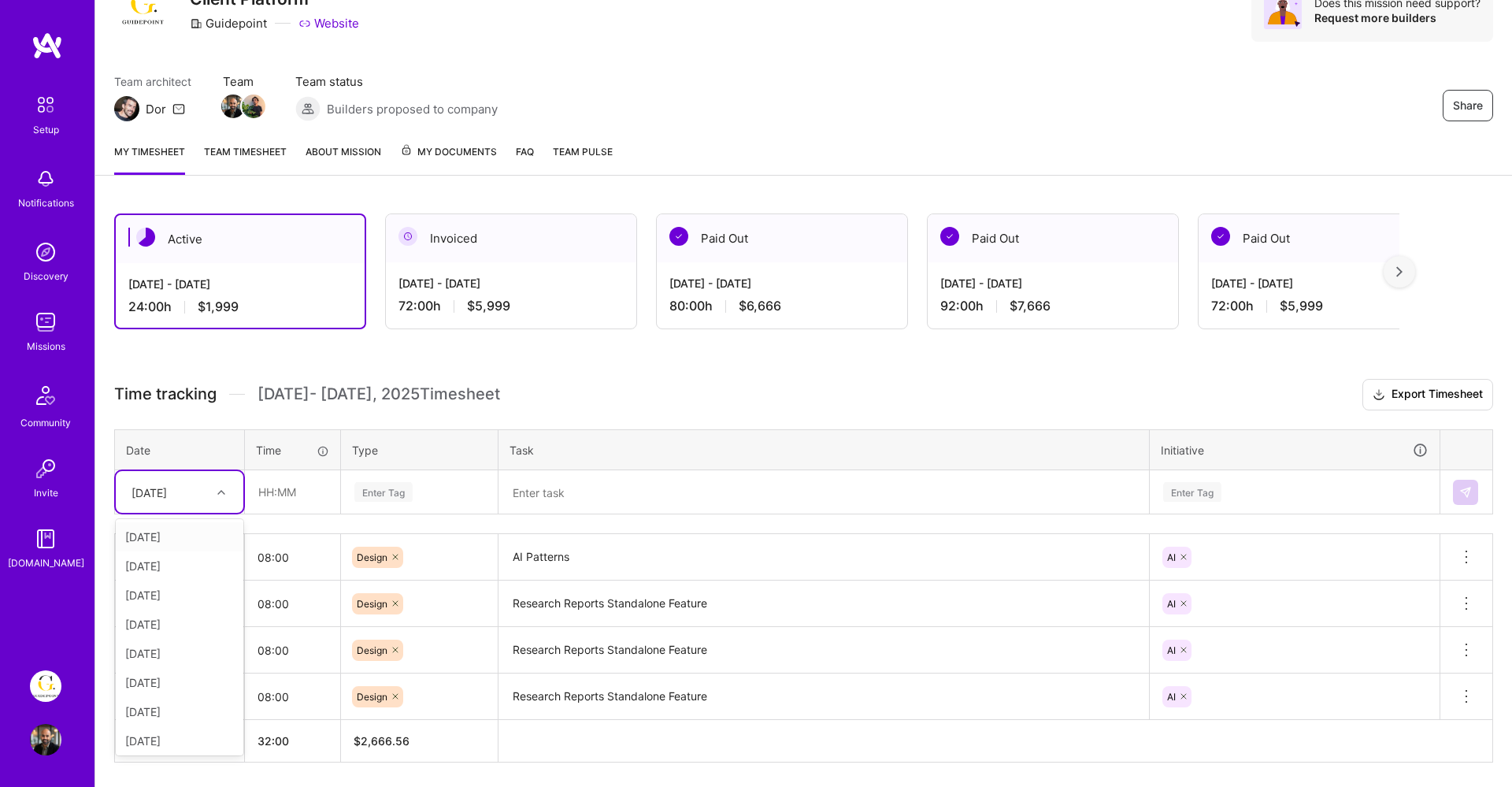
click at [196, 490] on div "[DATE]" at bounding box center [167, 491] width 87 height 26
click at [178, 685] on div "[DATE]" at bounding box center [179, 682] width 128 height 29
click at [259, 491] on input "text" at bounding box center [293, 491] width 94 height 41
type input "08:00"
click at [405, 489] on div "Enter Tag" at bounding box center [383, 491] width 59 height 24
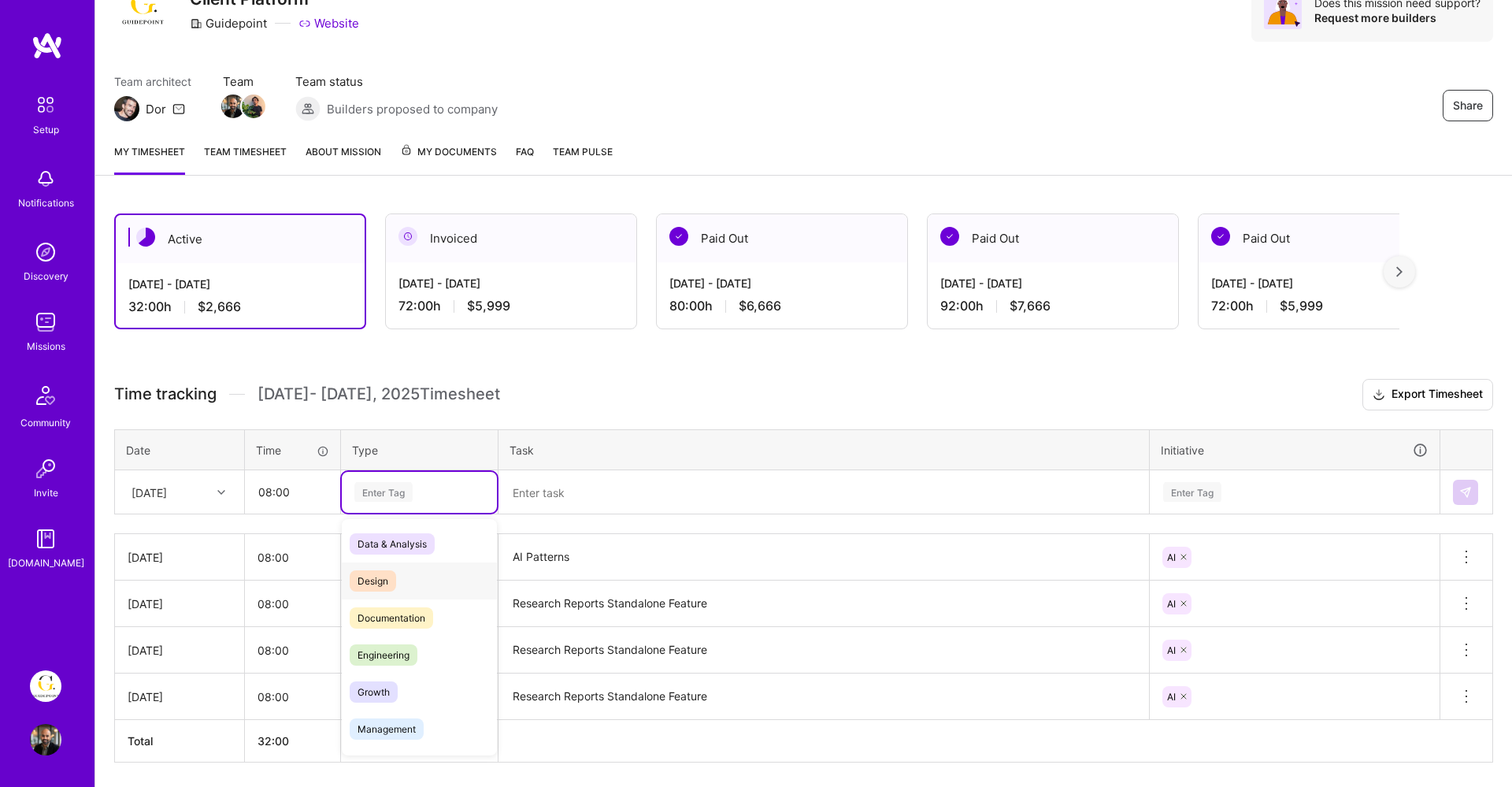
click at [391, 572] on span "Design" at bounding box center [373, 581] width 47 height 22
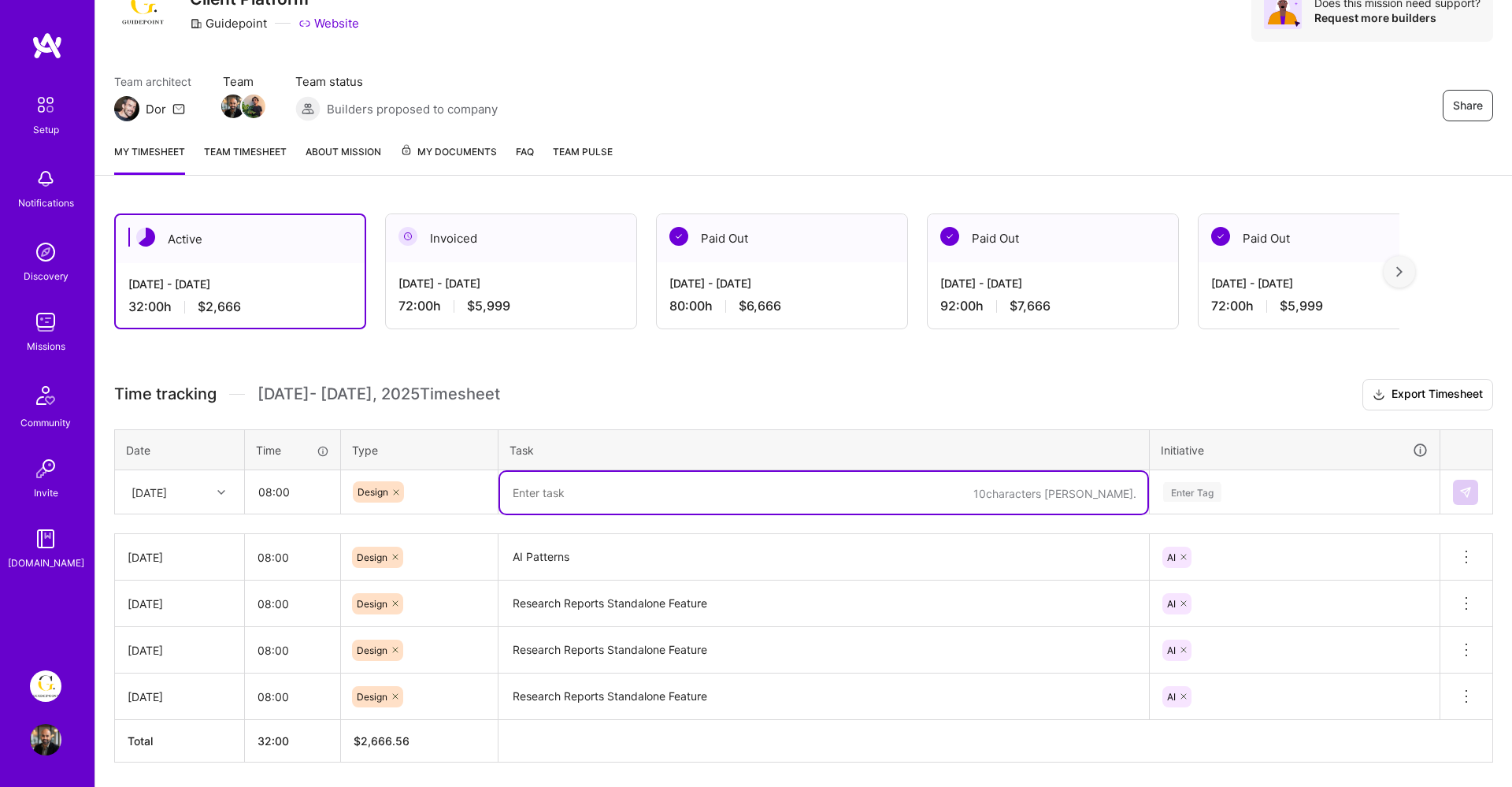
click at [537, 482] on textarea at bounding box center [824, 492] width 647 height 41
type textarea "Deep Research in Chat"
click at [1188, 490] on div "Enter Tag" at bounding box center [1192, 491] width 59 height 24
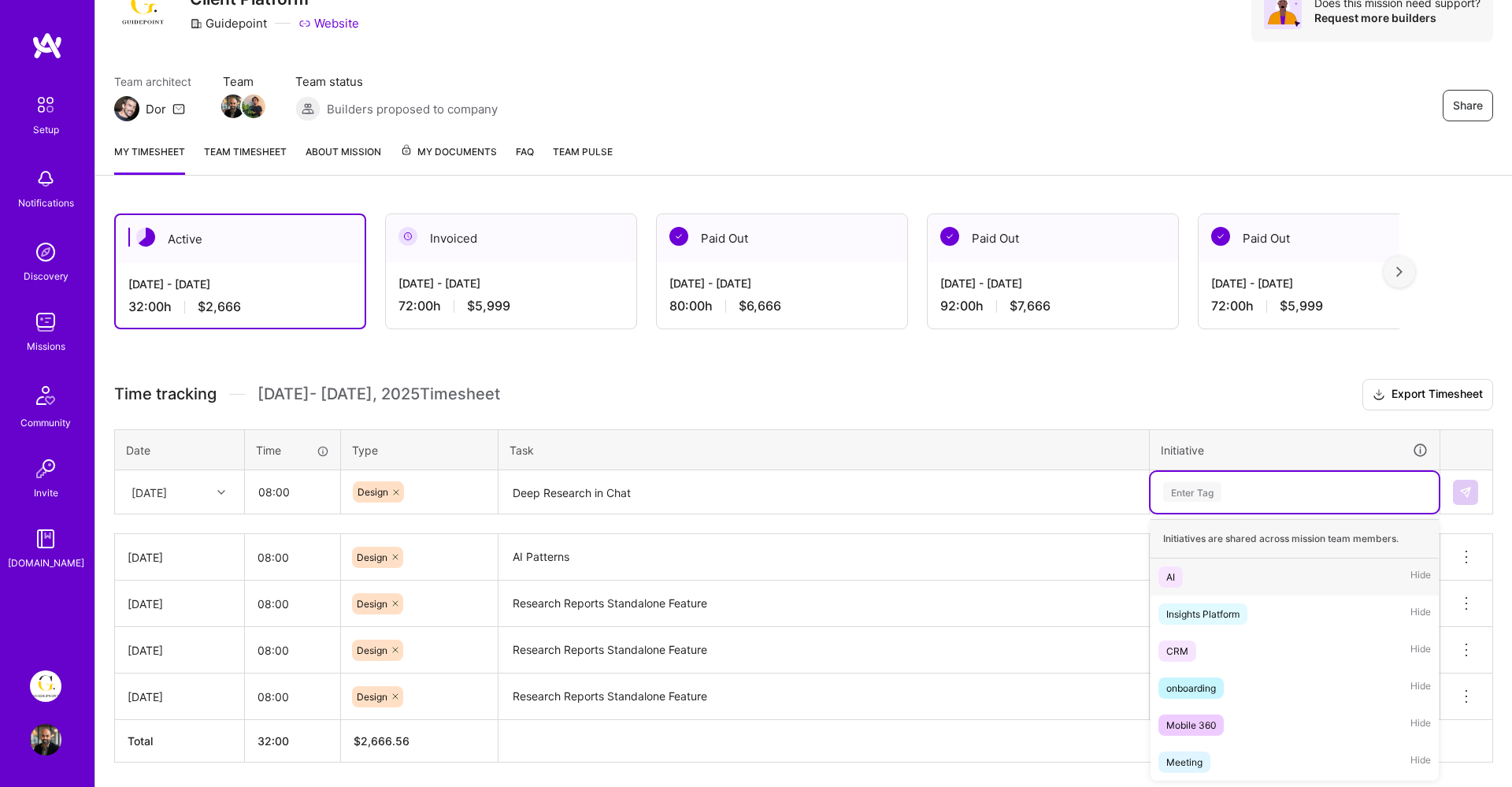
click at [1186, 565] on div "AI Hide" at bounding box center [1295, 576] width 289 height 37
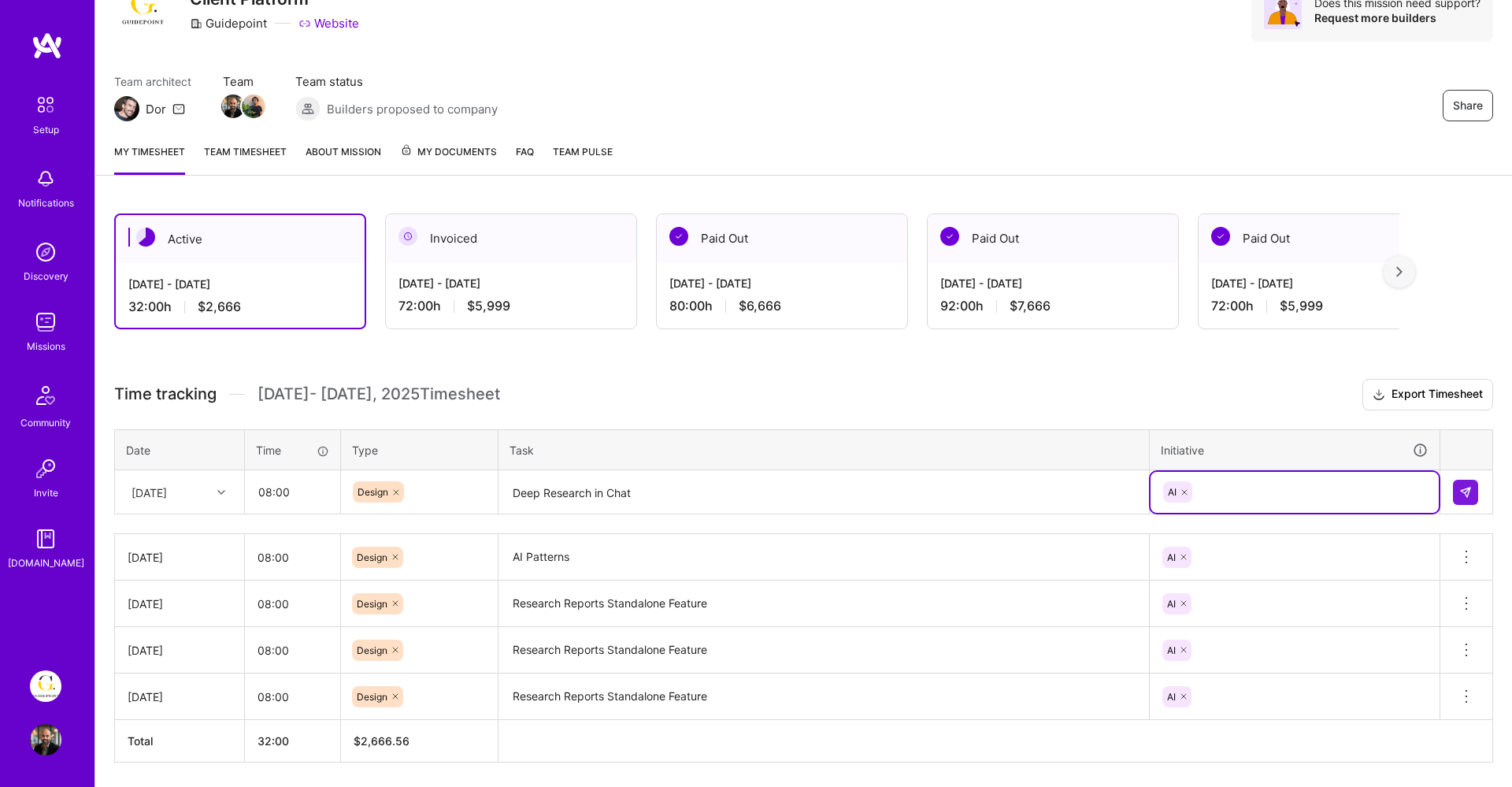
click at [683, 492] on textarea "Deep Research in Chat" at bounding box center [824, 492] width 647 height 41
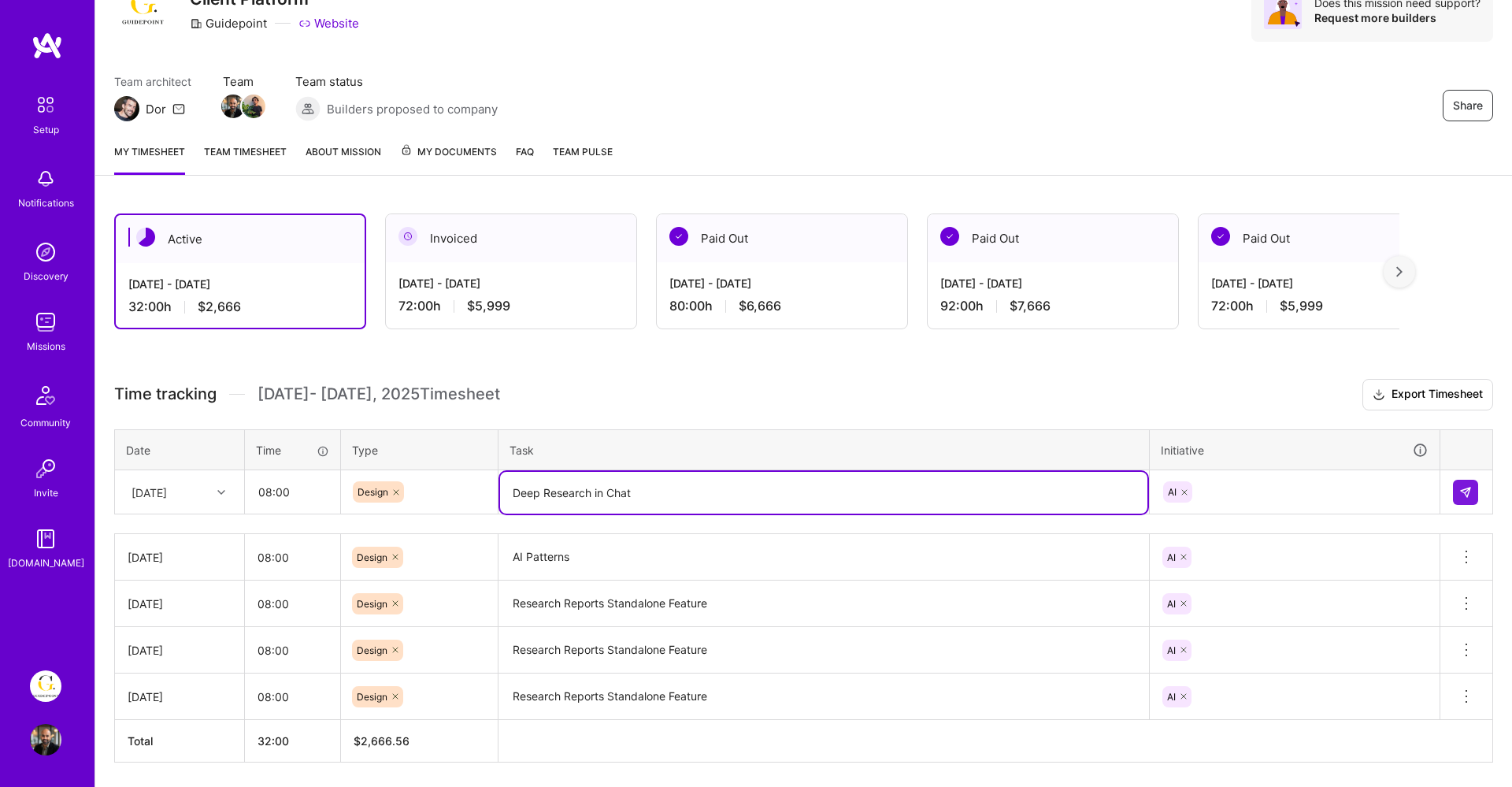
drag, startPoint x: 677, startPoint y: 492, endPoint x: 434, endPoint y: 489, distance: 243.0
click at [434, 489] on tr "[DATE] 08:00 Design Deep Research in Chat AI" at bounding box center [804, 491] width 1379 height 44
click at [1466, 489] on img at bounding box center [1466, 492] width 13 height 13
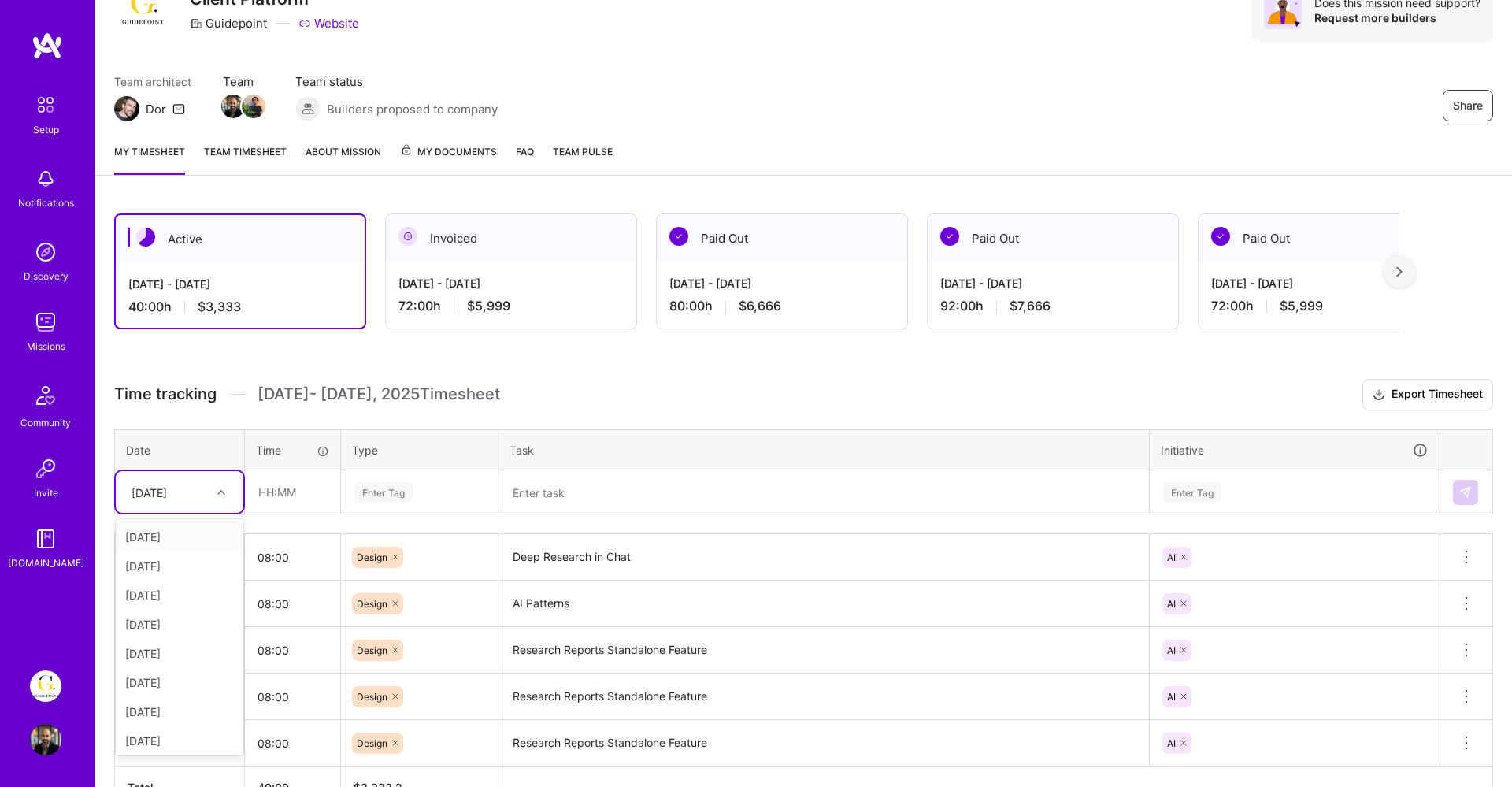
click at [167, 485] on div "[DATE]" at bounding box center [149, 491] width 35 height 16
click at [182, 713] on div "[DATE]" at bounding box center [179, 711] width 128 height 29
click at [294, 497] on input "text" at bounding box center [293, 491] width 94 height 41
type input "08:00"
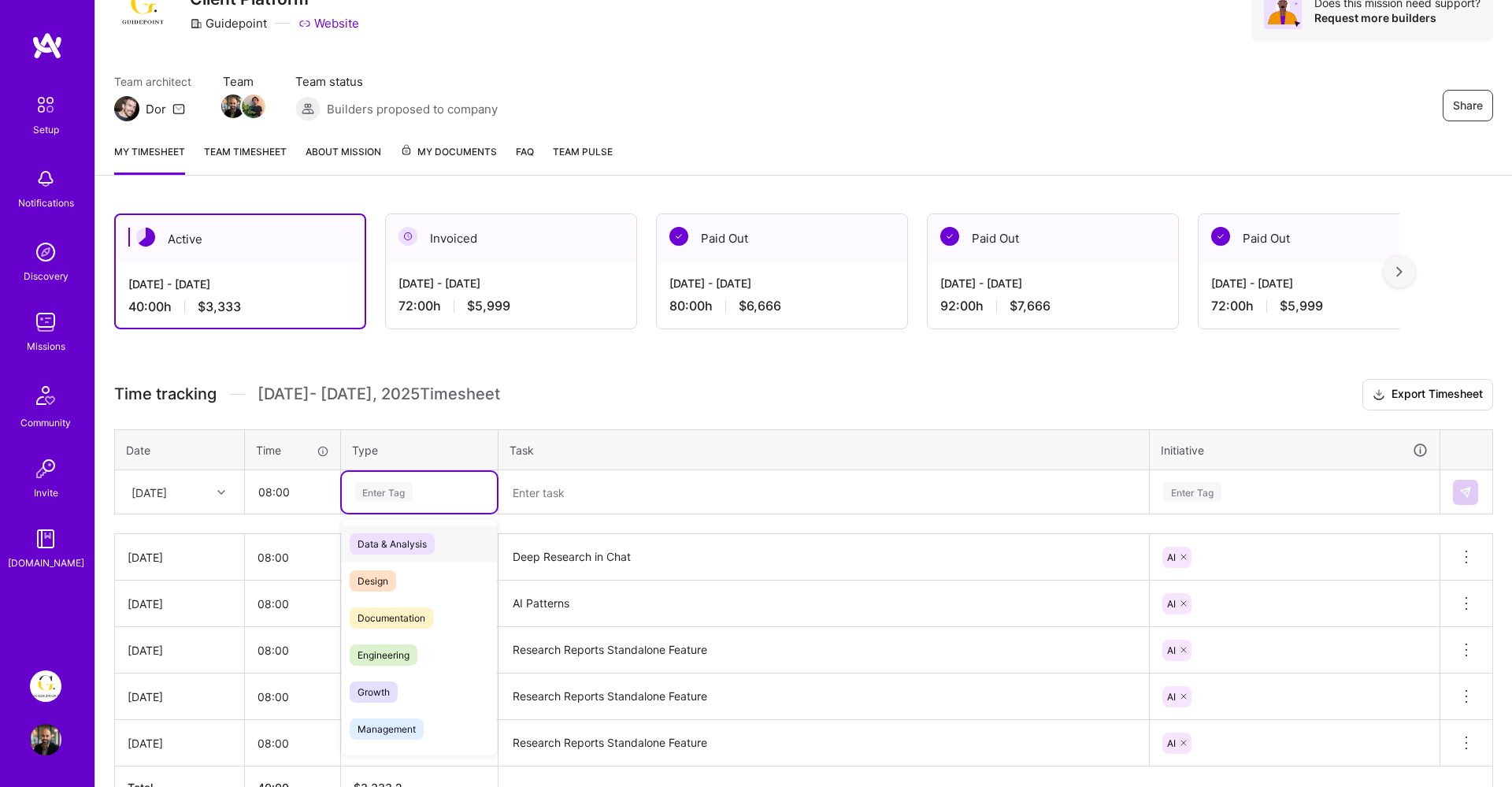
click at [381, 492] on div "Enter Tag" at bounding box center [383, 491] width 59 height 24
click at [394, 580] on span "Design" at bounding box center [373, 581] width 47 height 22
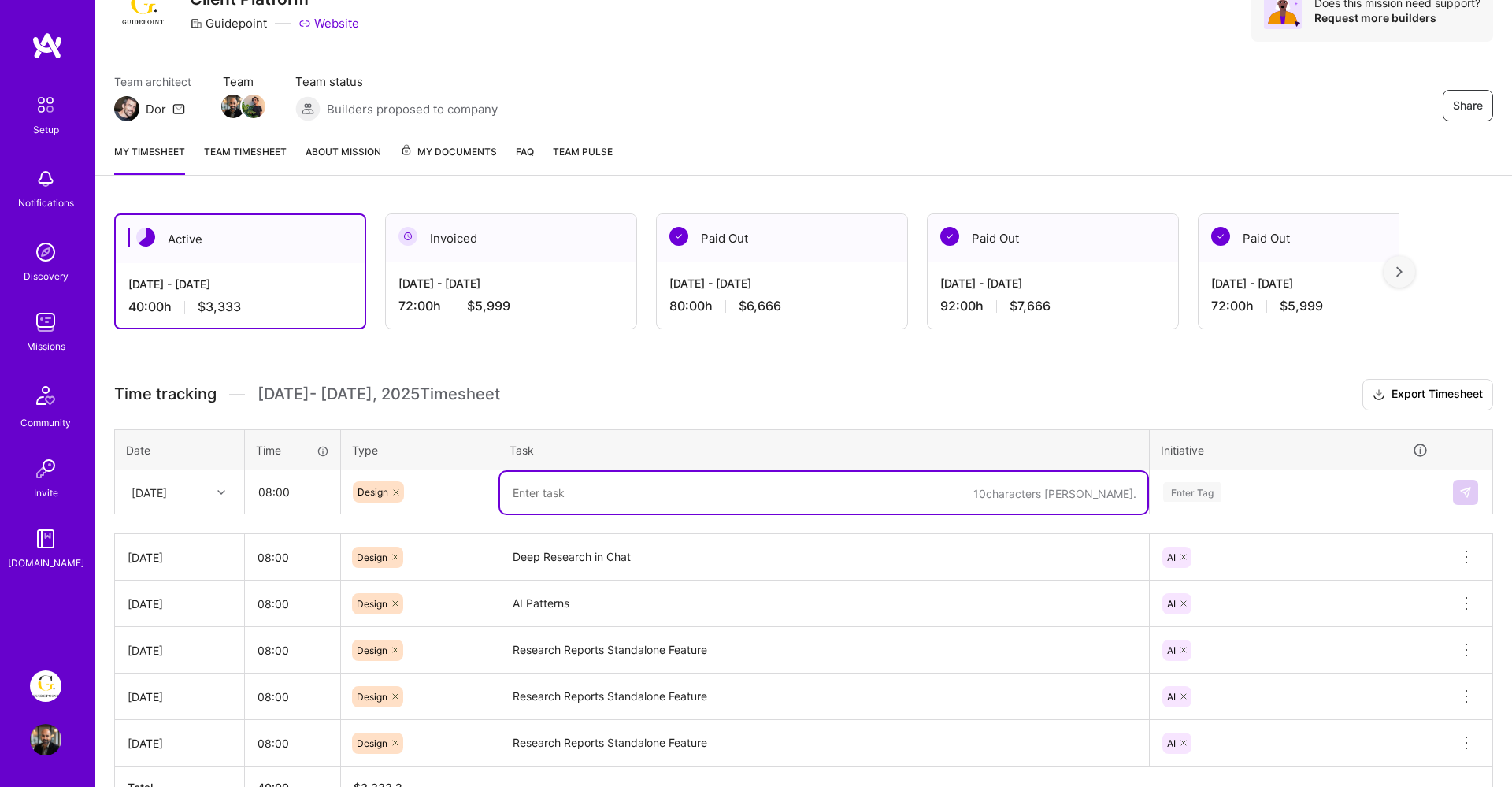
click at [520, 501] on textarea at bounding box center [824, 492] width 647 height 41
paste textarea "Deep Research in Chat"
type textarea "Deep Research in Chat"
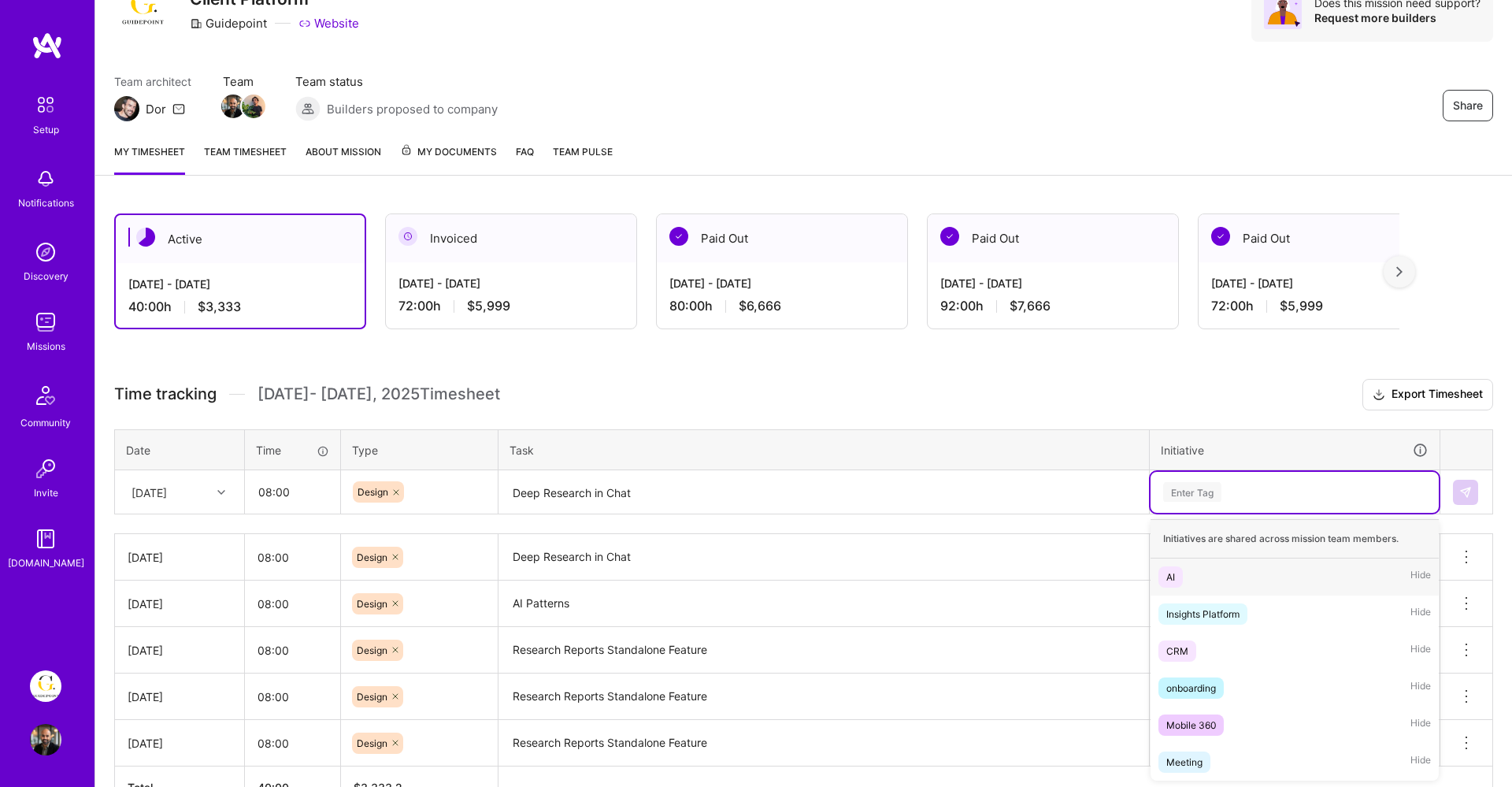
click at [1261, 488] on div "Enter Tag" at bounding box center [1294, 492] width 266 height 20
click at [1214, 572] on div "AI Hide" at bounding box center [1295, 576] width 289 height 37
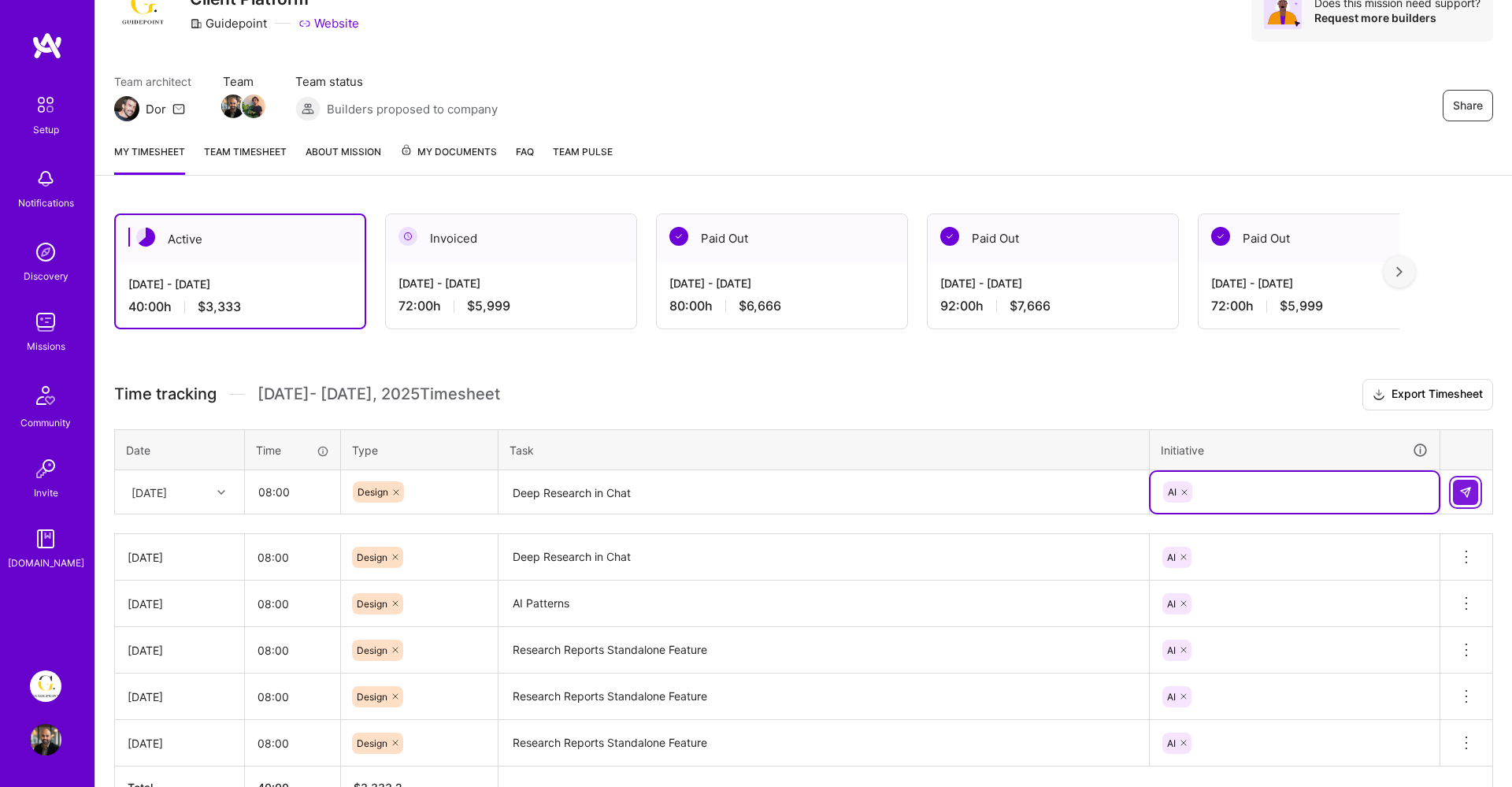
click at [1472, 483] on button at bounding box center [1466, 492] width 25 height 25
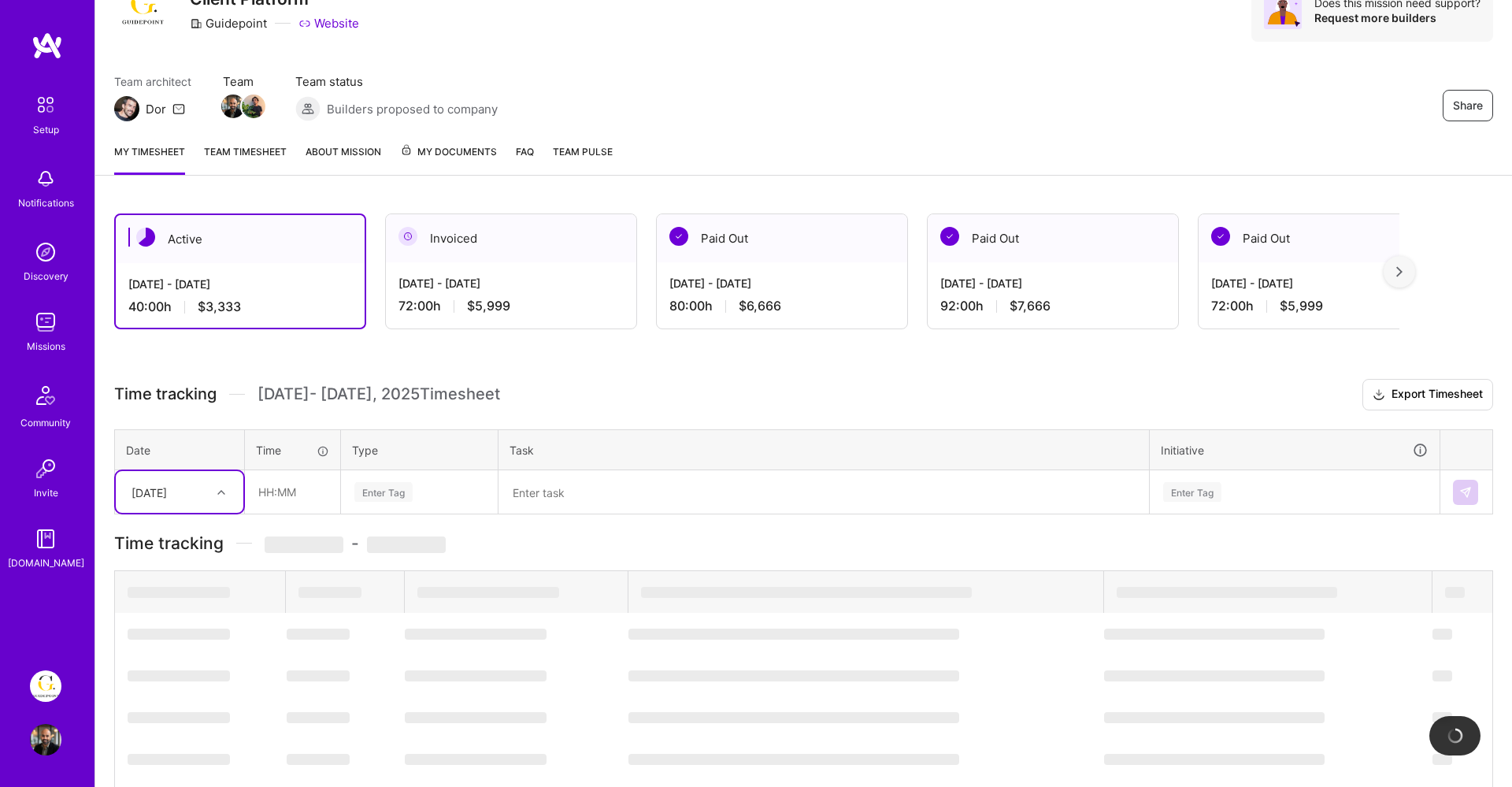
click at [206, 494] on div "[DATE]" at bounding box center [167, 491] width 87 height 26
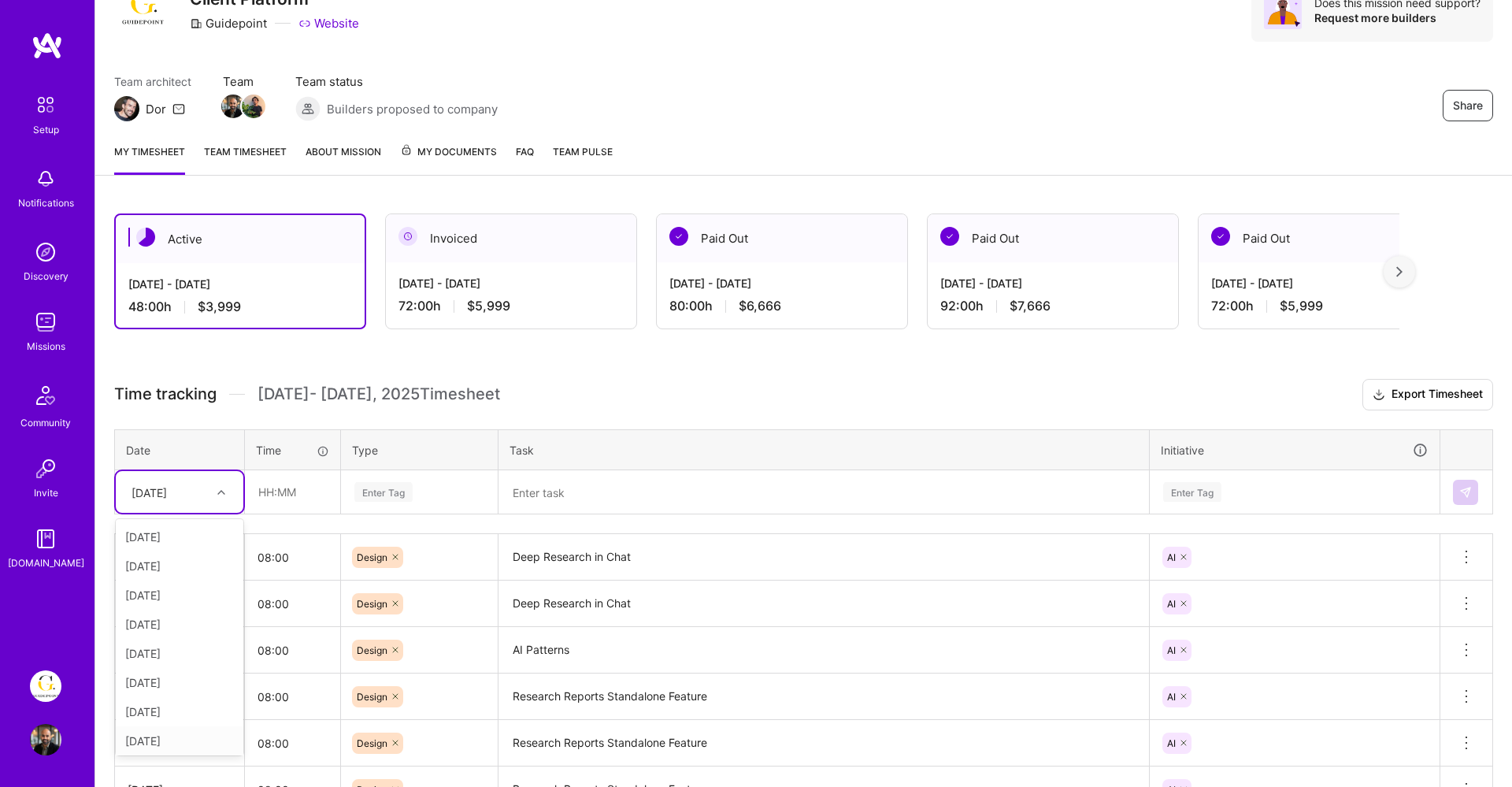
click at [170, 742] on div "[DATE]" at bounding box center [179, 740] width 128 height 29
click at [289, 493] on input "text" at bounding box center [293, 491] width 94 height 41
type input "08:00"
click at [392, 486] on div "Enter Tag" at bounding box center [383, 491] width 59 height 24
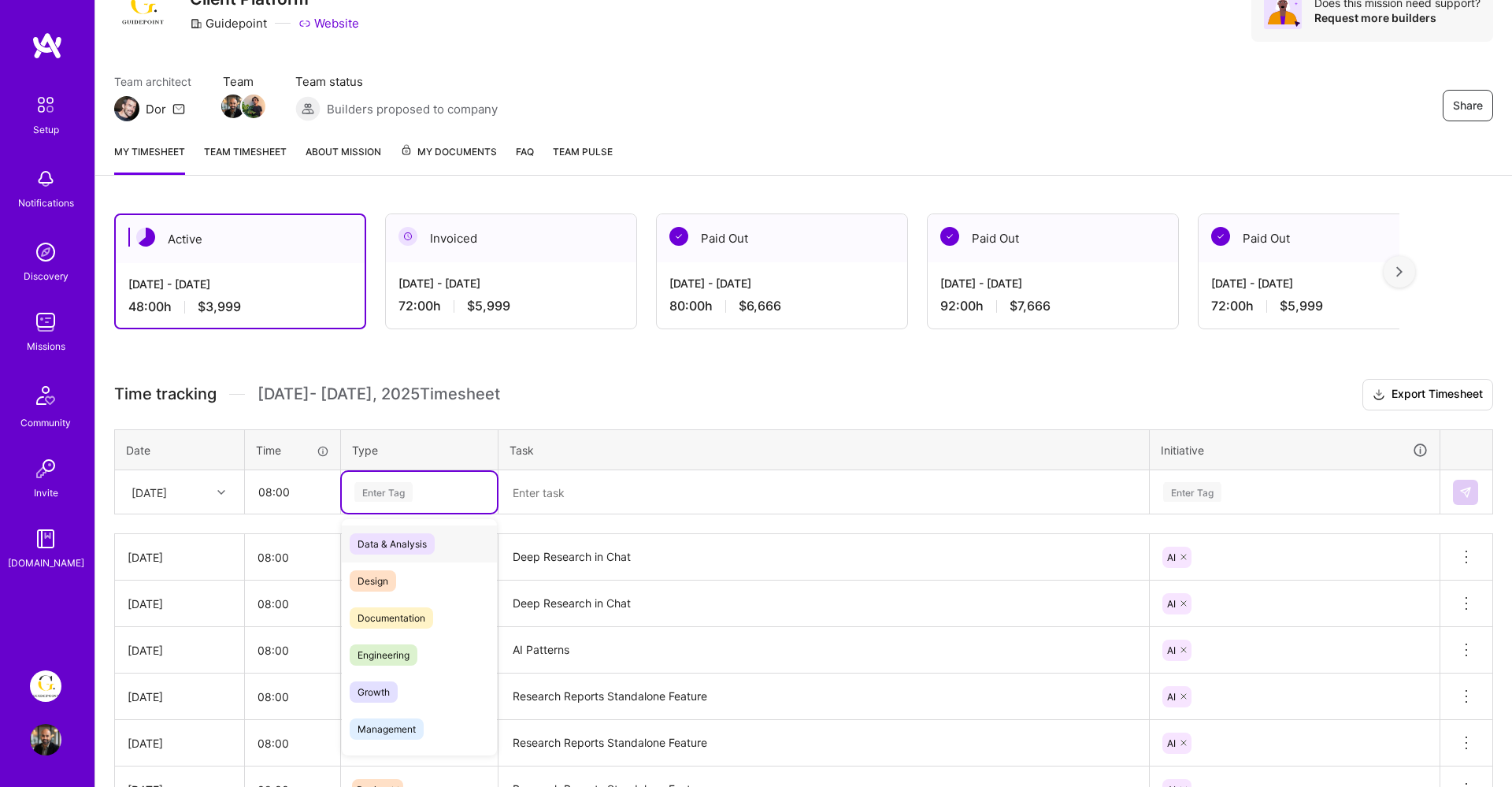
click at [391, 560] on div "Data & Analysis" at bounding box center [419, 544] width 155 height 37
click at [435, 491] on icon at bounding box center [435, 491] width 5 height 5
click at [410, 495] on div "Enter Tag" at bounding box center [383, 491] width 59 height 24
click at [406, 495] on div "Enter Tag" at bounding box center [383, 491] width 59 height 24
click at [398, 572] on div "Design" at bounding box center [419, 581] width 155 height 37
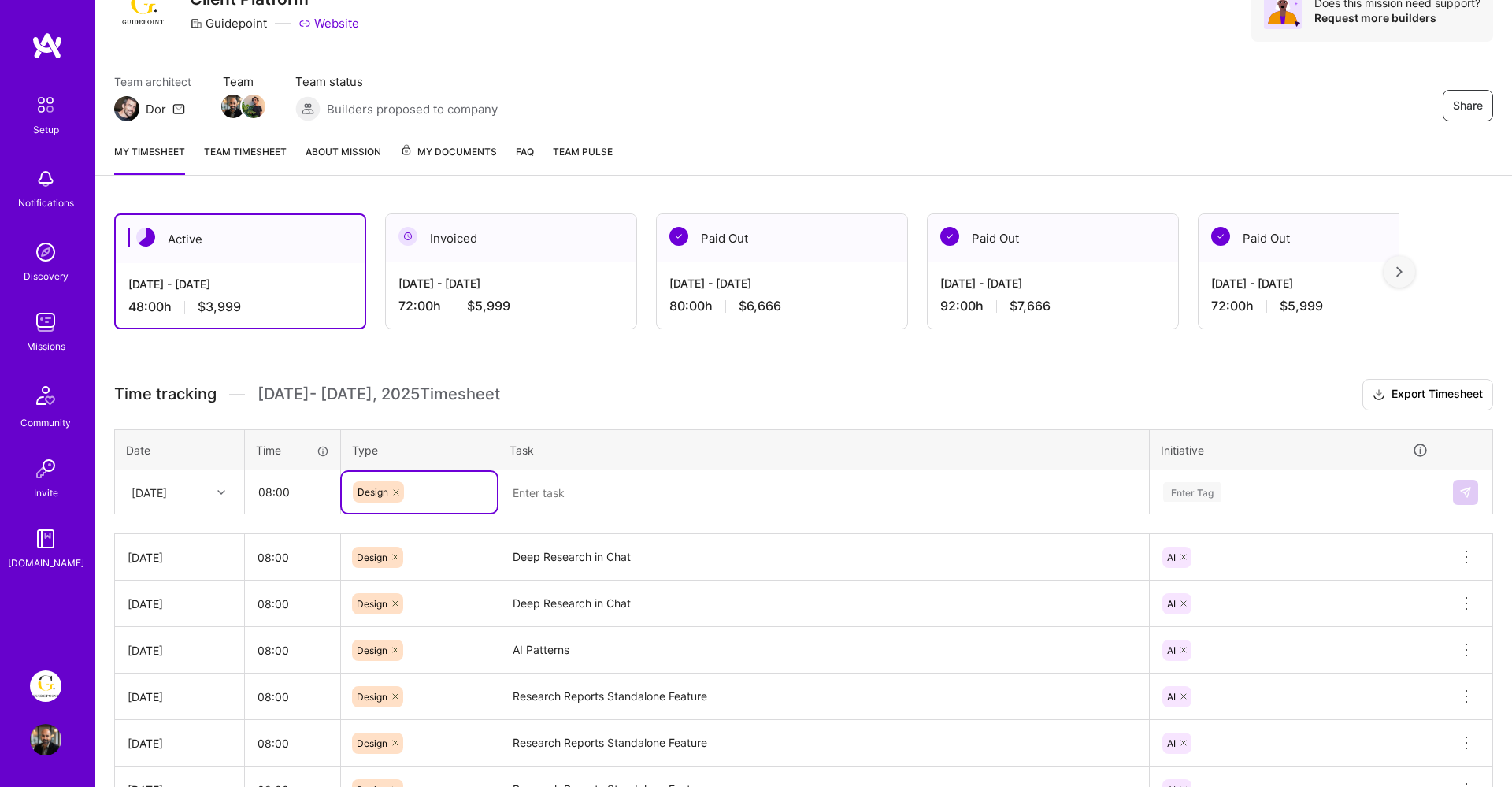
click at [605, 481] on textarea at bounding box center [824, 492] width 647 height 41
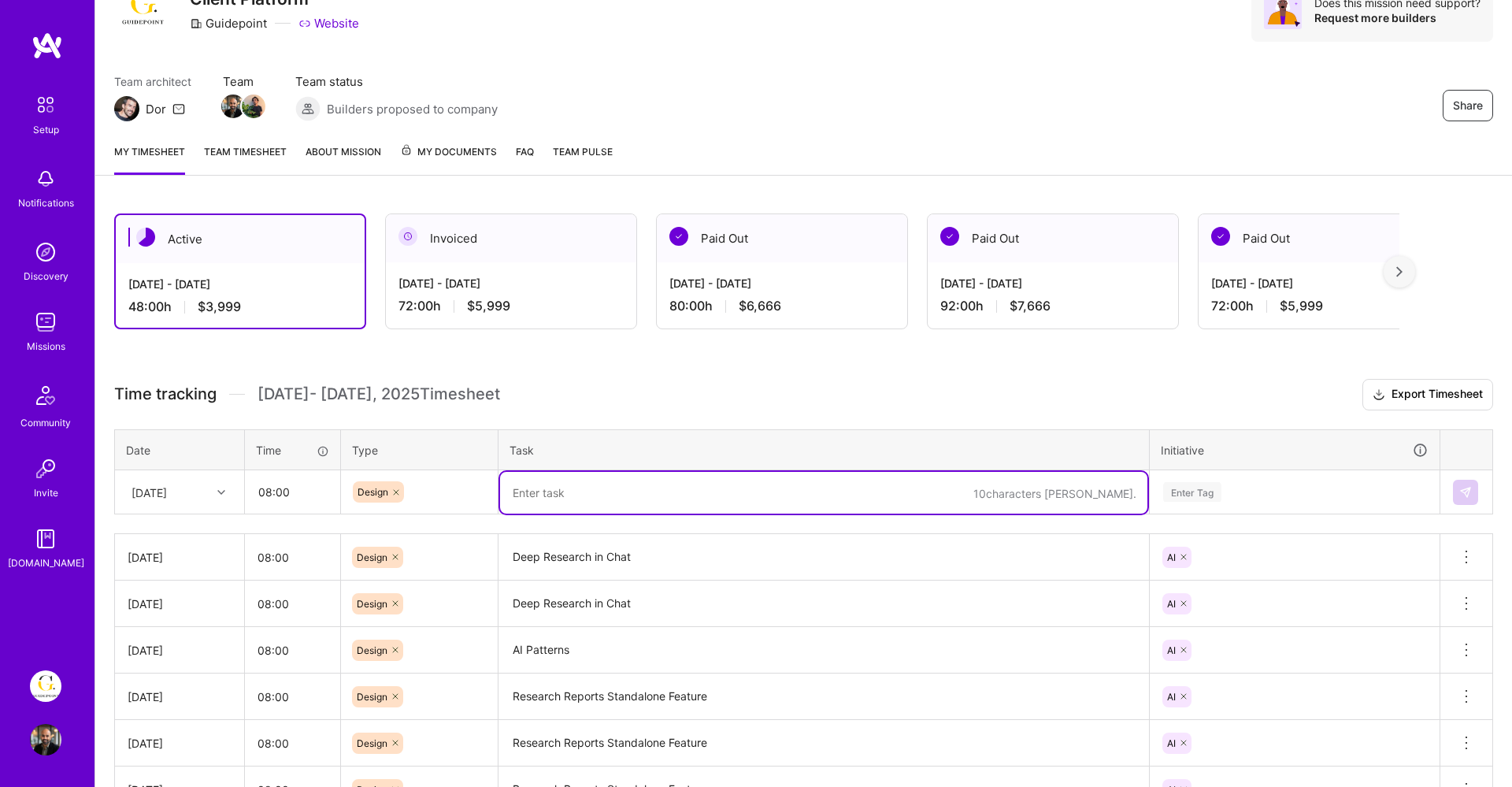
paste textarea "Deep Research in Chat"
type textarea "Deep Research in Chat"
click at [1234, 495] on div "Enter Tag" at bounding box center [1294, 492] width 266 height 20
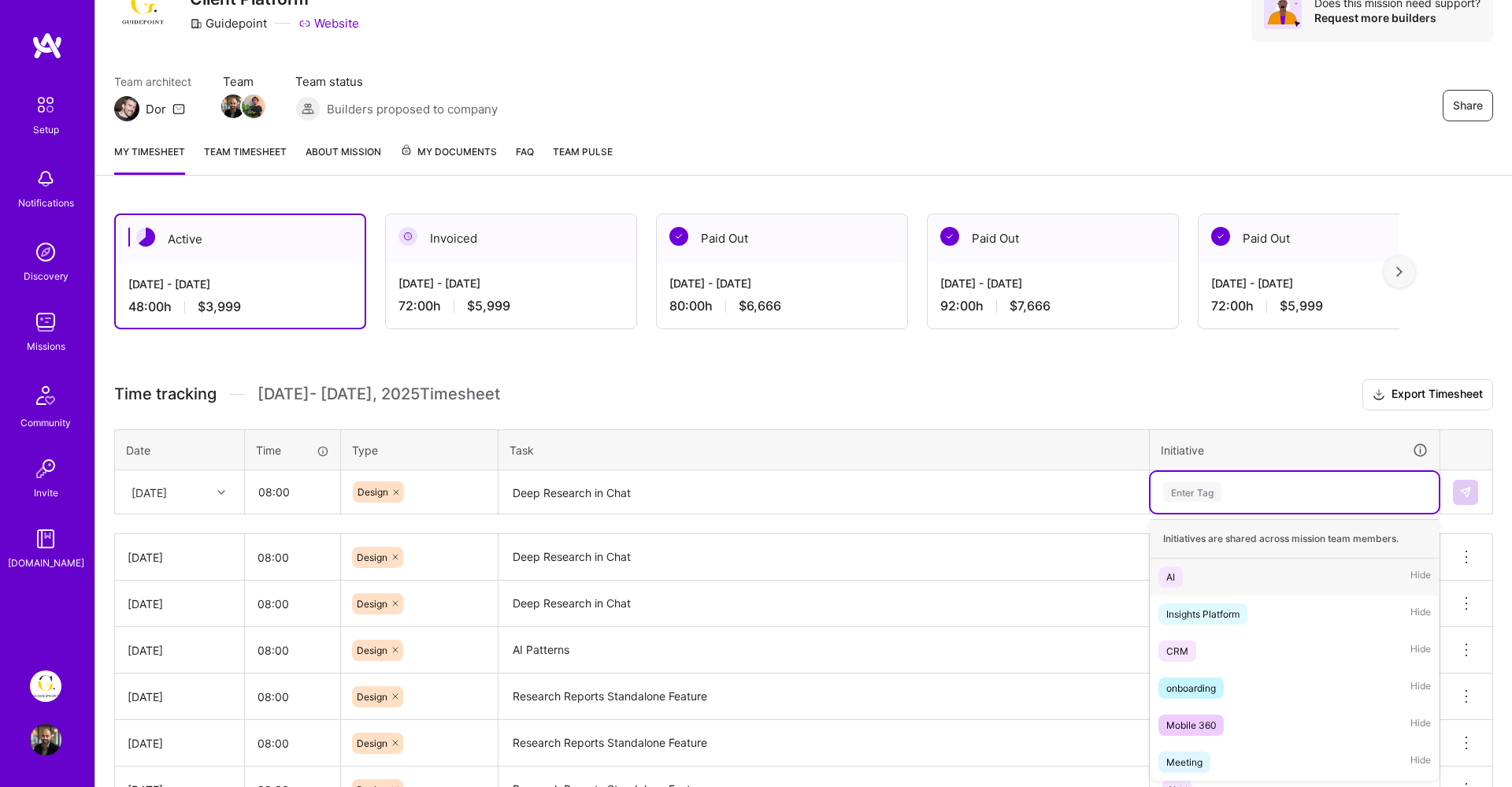
click at [1187, 570] on div "AI Hide" at bounding box center [1295, 576] width 289 height 37
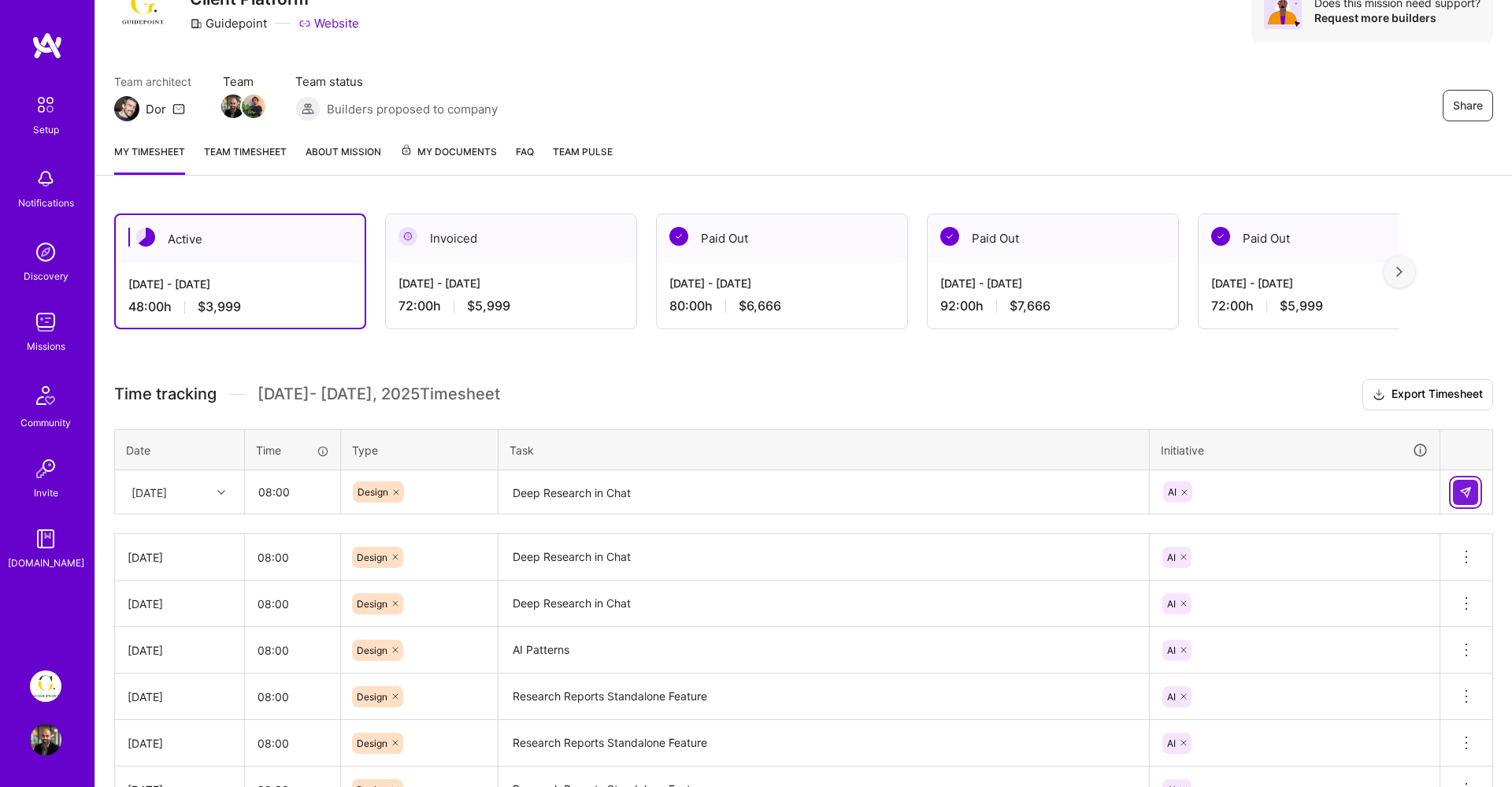
click at [1462, 491] on img at bounding box center [1466, 492] width 13 height 13
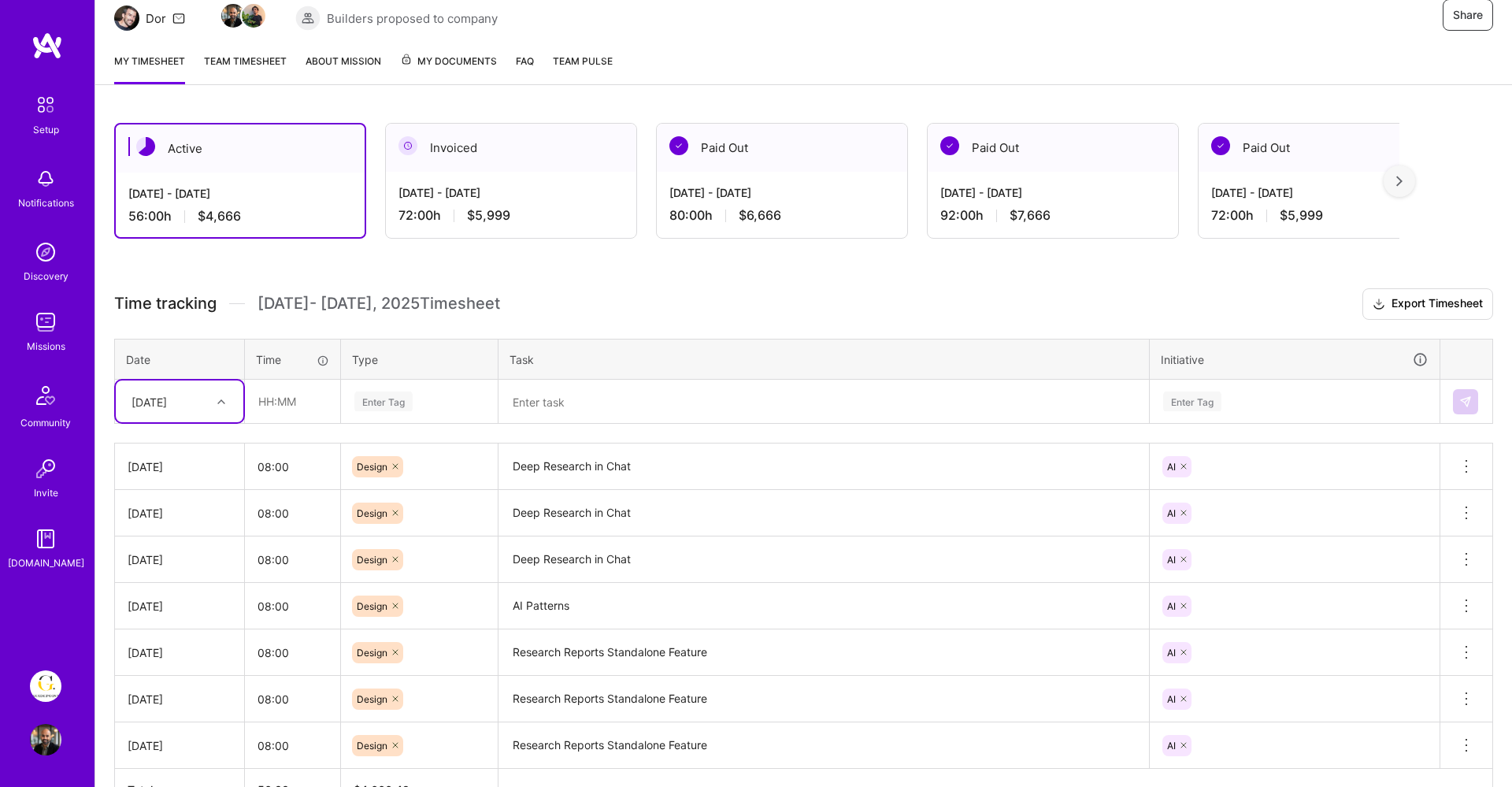
scroll to position [269, 0]
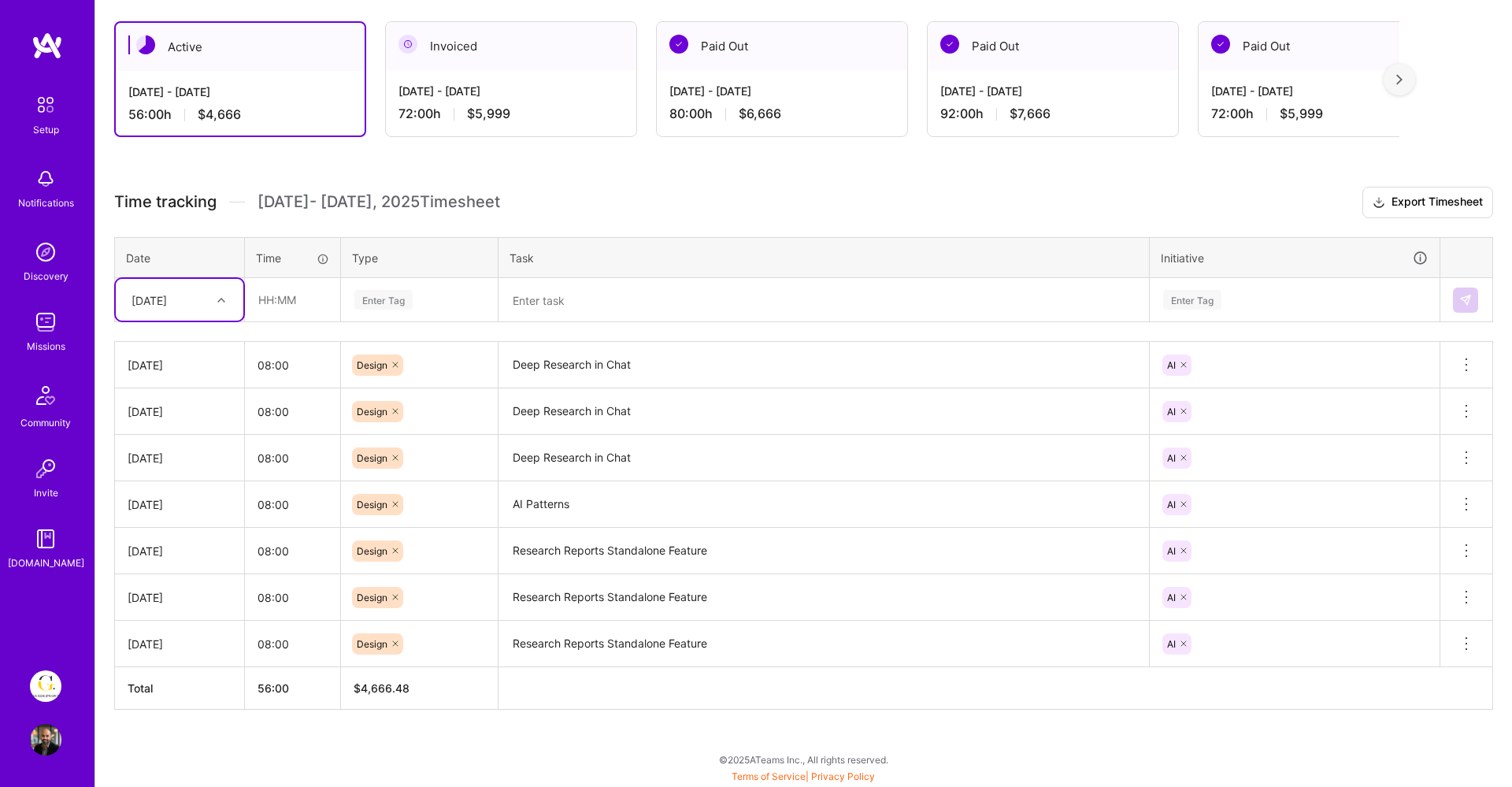
click at [159, 291] on div "[DATE]" at bounding box center [149, 299] width 35 height 16
click at [339, 224] on div "Time tracking [DATE] - [DATE] Timesheet Export Timesheet Date Time Type Task In…" at bounding box center [803, 448] width 1379 height 523
